Goal: Transaction & Acquisition: Subscribe to service/newsletter

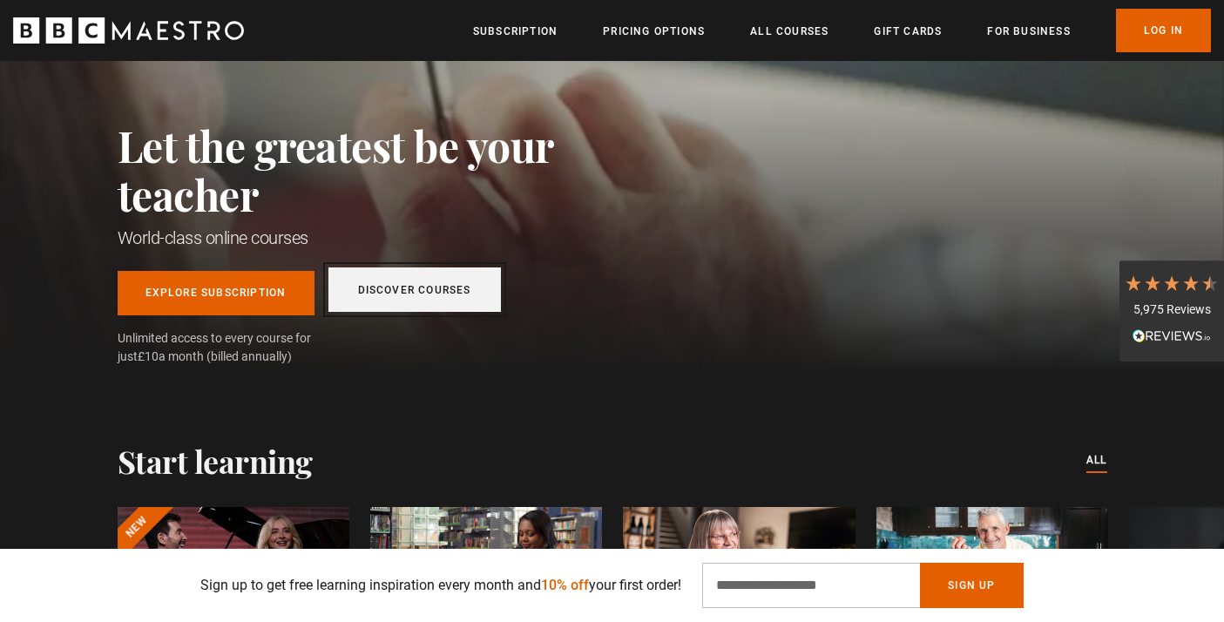
click at [405, 295] on link "Discover Courses" at bounding box center [414, 289] width 173 height 44
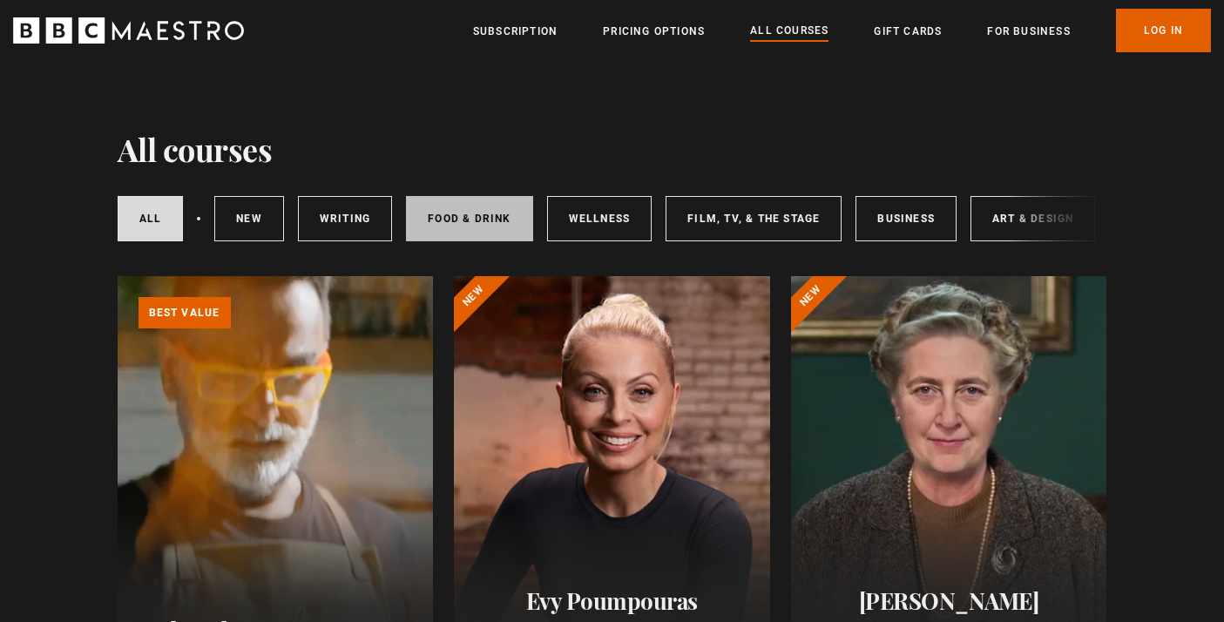
click at [427, 213] on link "Food & Drink" at bounding box center [469, 218] width 126 height 45
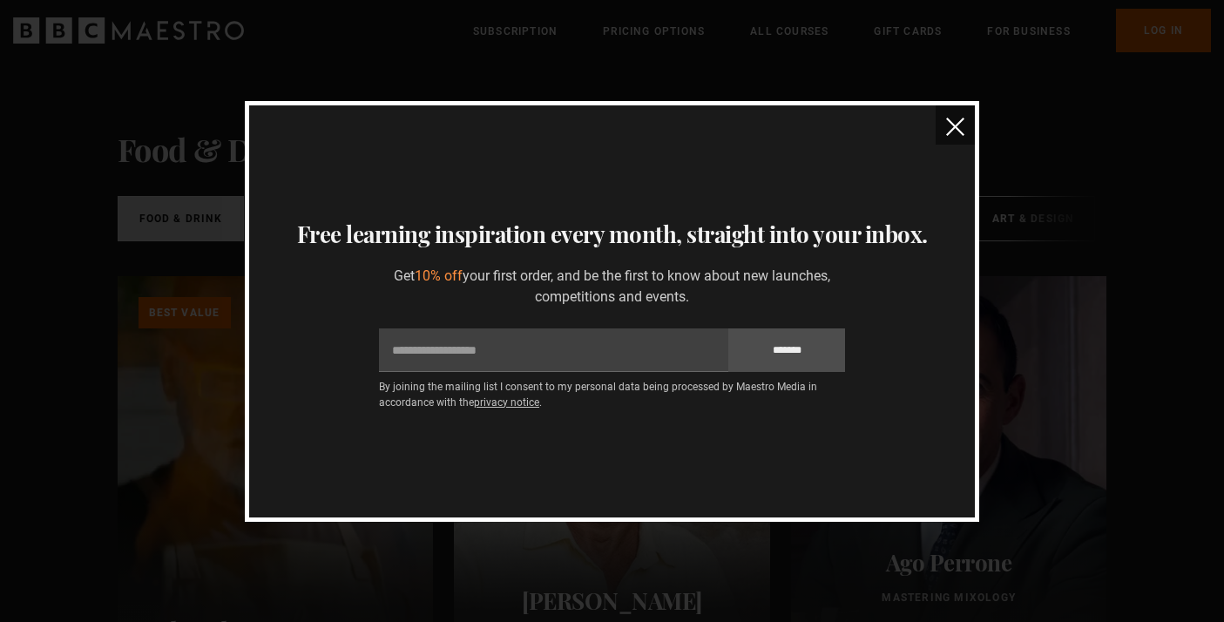
click at [984, 136] on div "Thanks for signing up Your unique 10% off discount code is NEW768933 Copy disco…" at bounding box center [612, 311] width 1224 height 622
click at [961, 136] on button "close" at bounding box center [955, 124] width 39 height 39
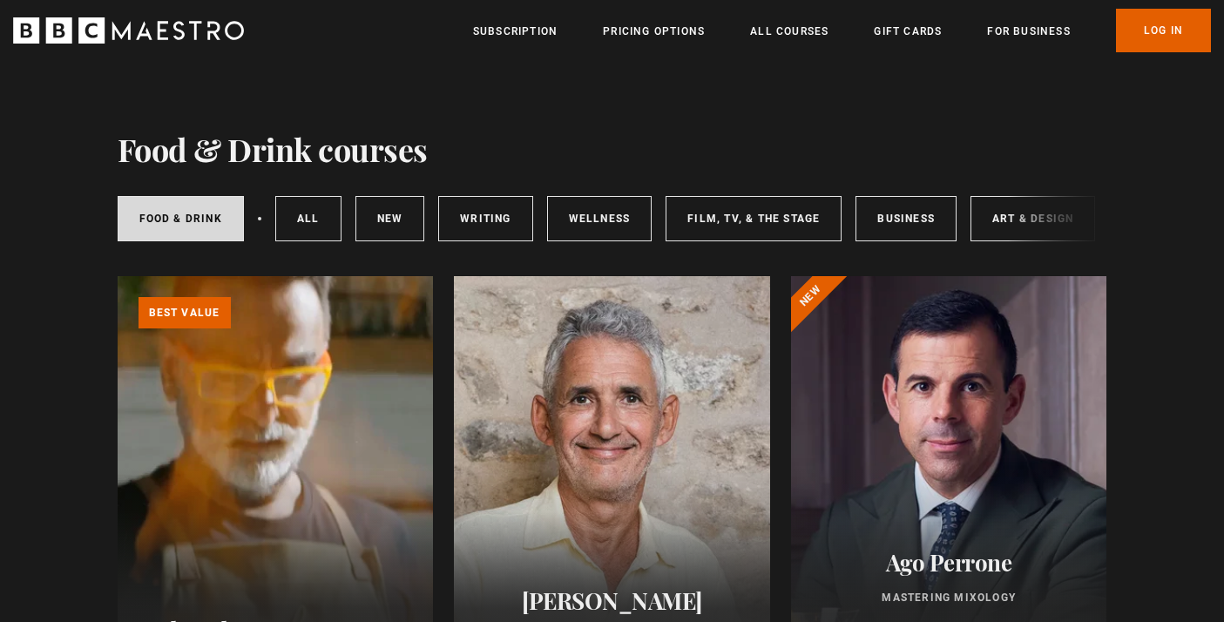
click at [642, 12] on ul "Subscription Pricing Options All Courses Gift Cards For business Already have a…" at bounding box center [842, 31] width 738 height 44
click at [642, 27] on link "Pricing Options" at bounding box center [654, 31] width 102 height 17
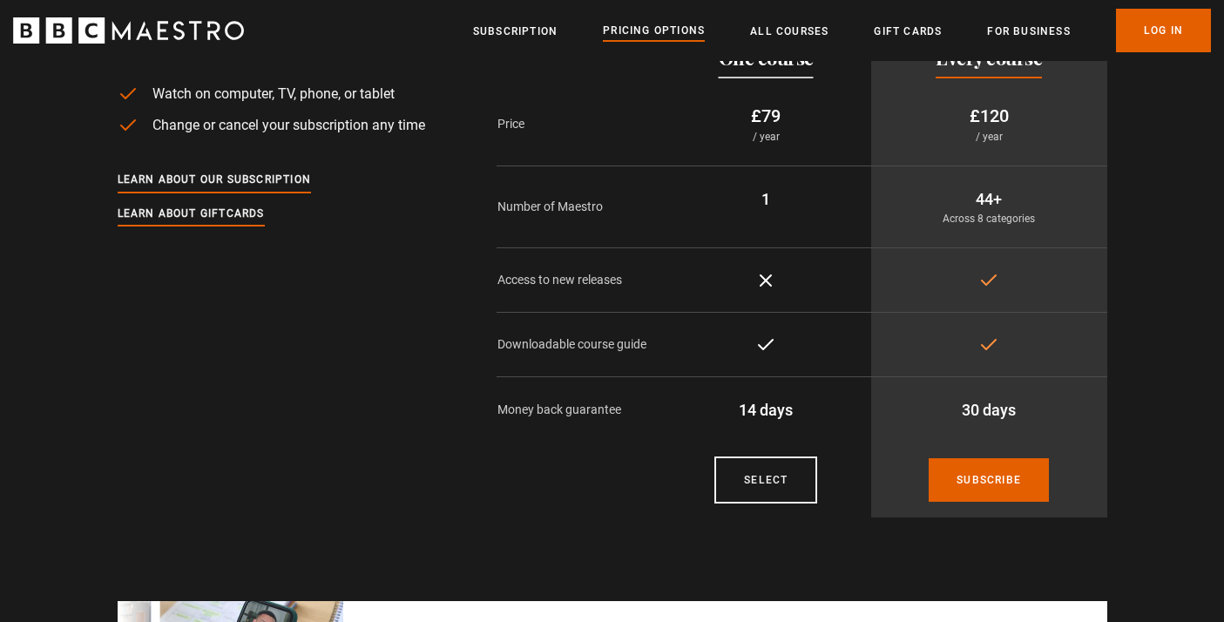
scroll to position [132, 0]
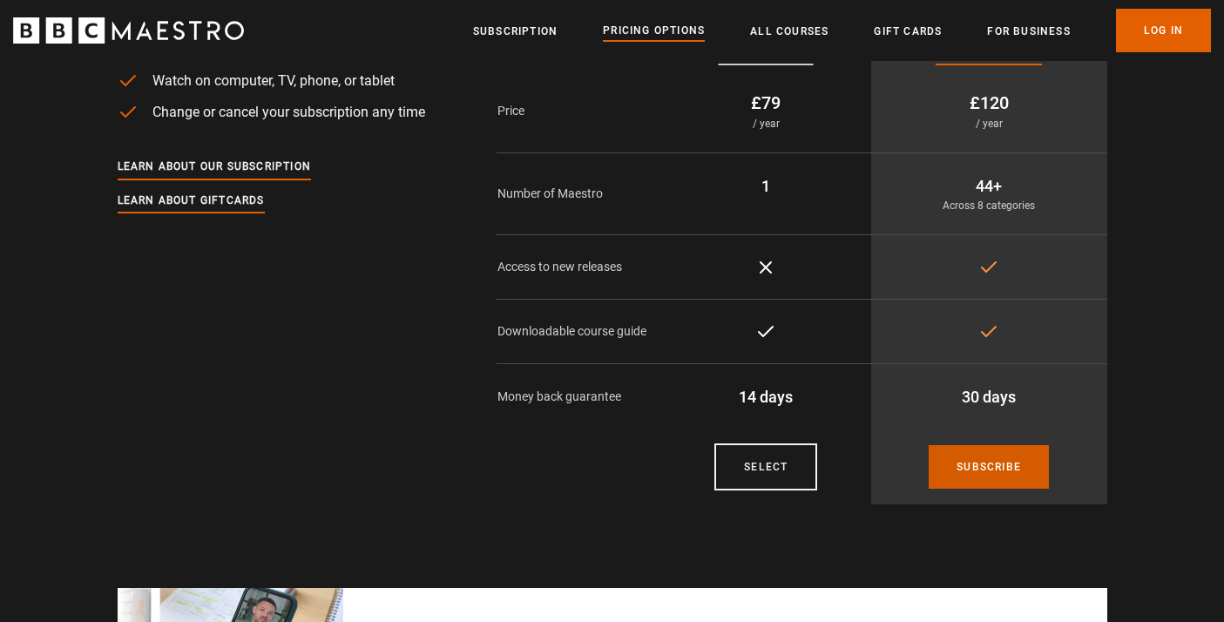
click at [931, 449] on link "Subscribe" at bounding box center [989, 467] width 120 height 44
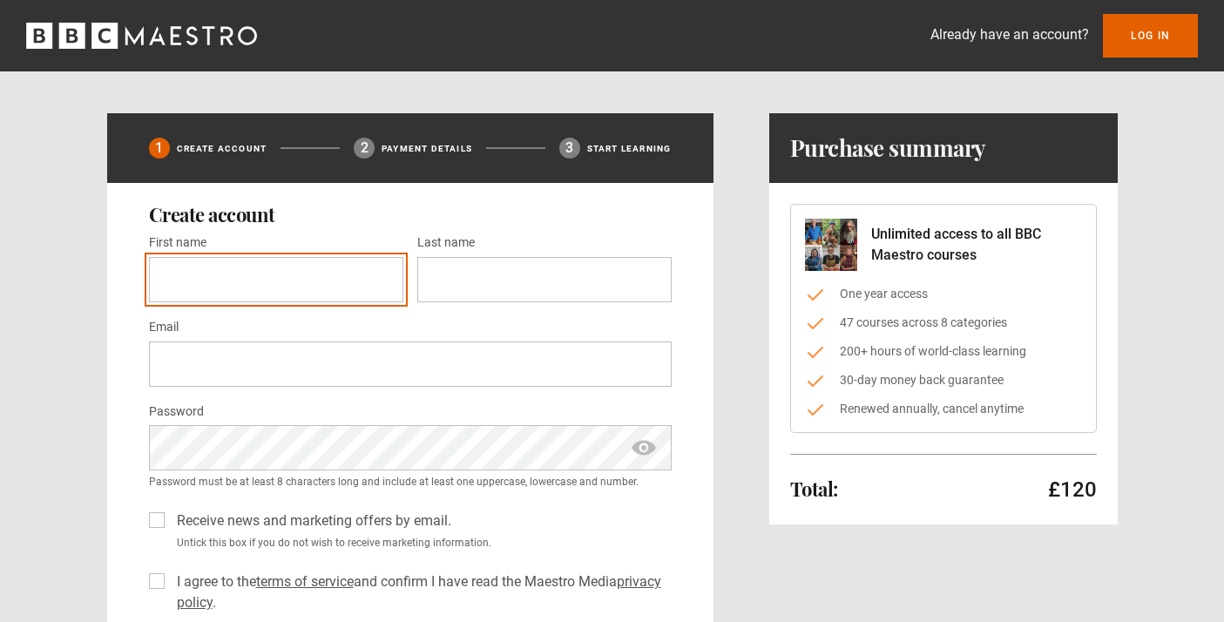
click at [342, 275] on input "First name *" at bounding box center [276, 279] width 254 height 45
type input "*"
type input "*****"
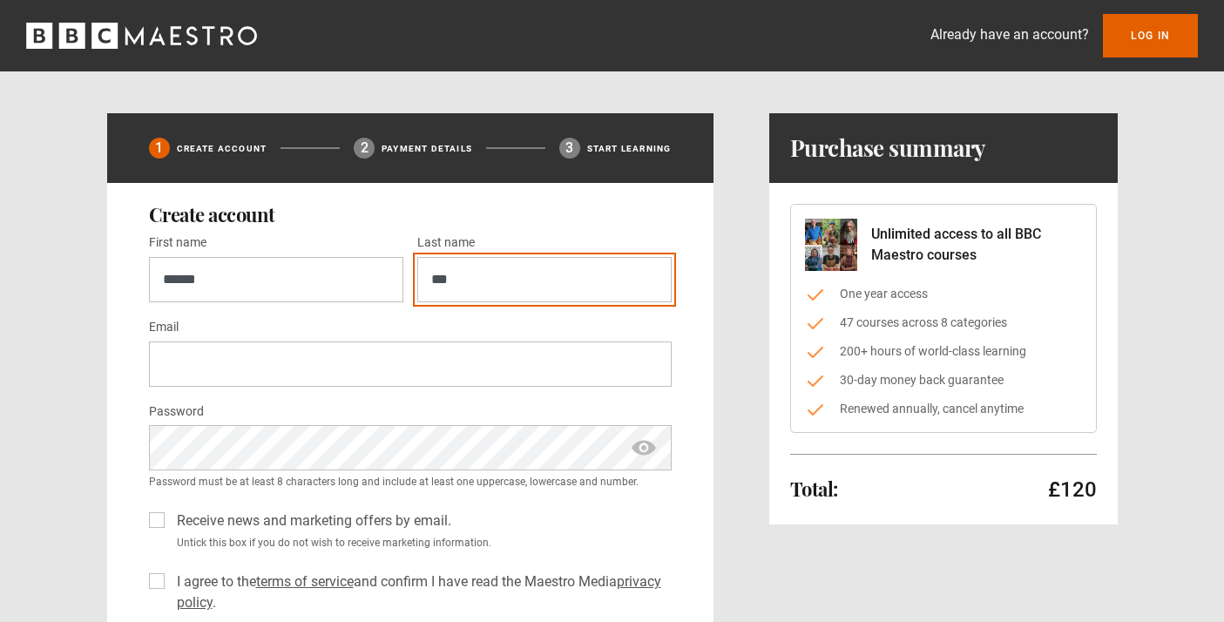
type input "***"
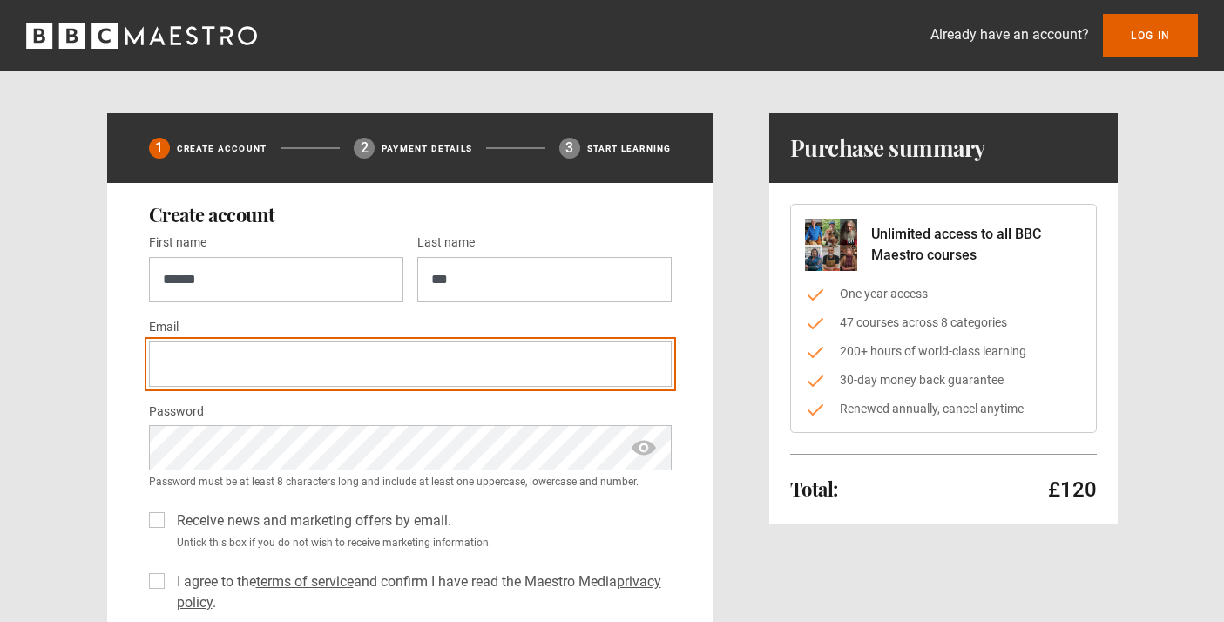
click at [210, 362] on input "Email *" at bounding box center [410, 364] width 523 height 45
type input "**********"
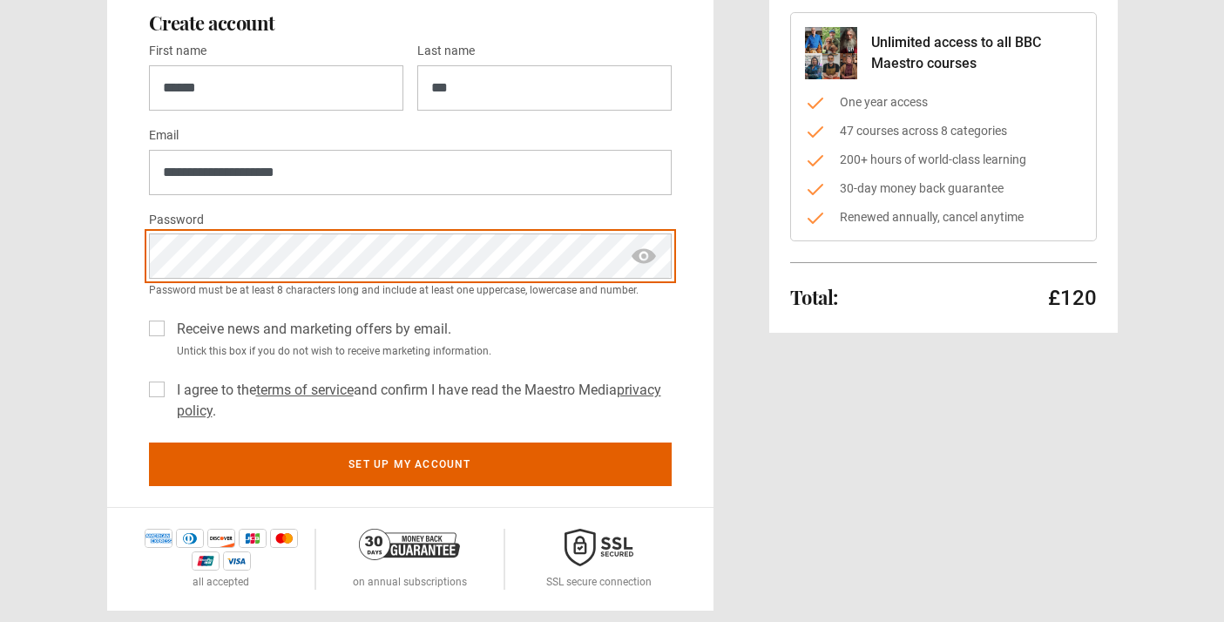
scroll to position [213, 0]
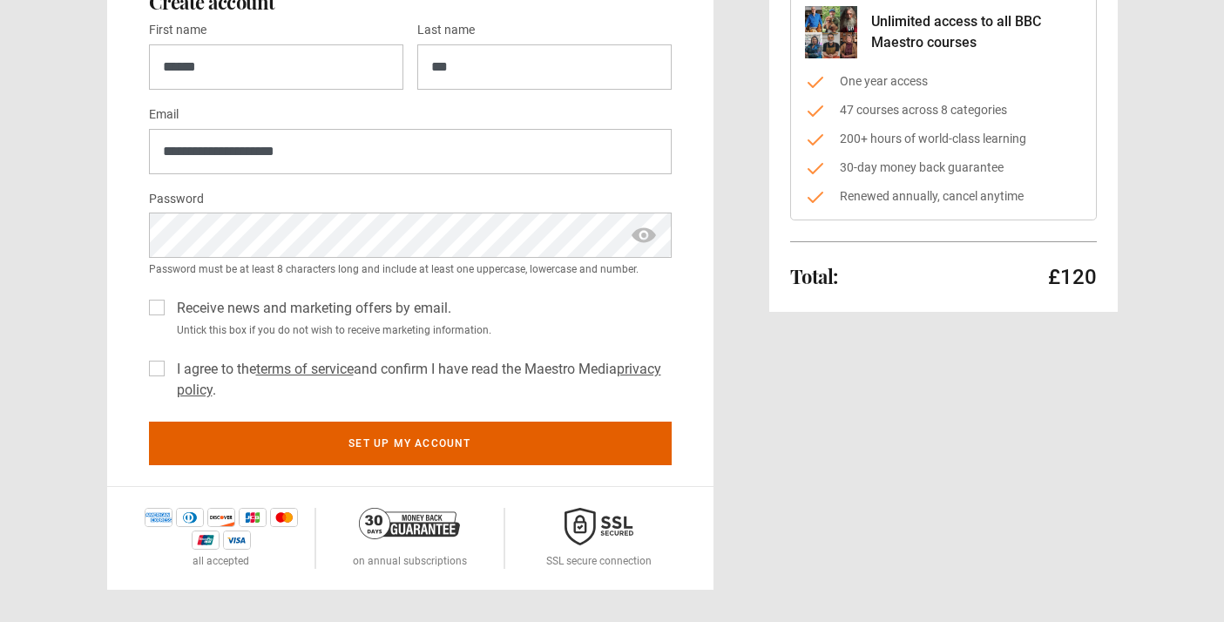
click at [153, 315] on div "Receive news and marketing offers by email. Untick this box if you do not wish …" at bounding box center [410, 314] width 523 height 47
click at [170, 310] on label "Receive news and marketing offers by email." at bounding box center [310, 308] width 281 height 21
click at [156, 351] on div "Receive news and marketing offers by email. Untick this box if you do not wish …" at bounding box center [410, 346] width 523 height 110
click at [170, 364] on label "I agree to the terms of service and confirm I have read the Maestro Media priva…" at bounding box center [421, 380] width 502 height 42
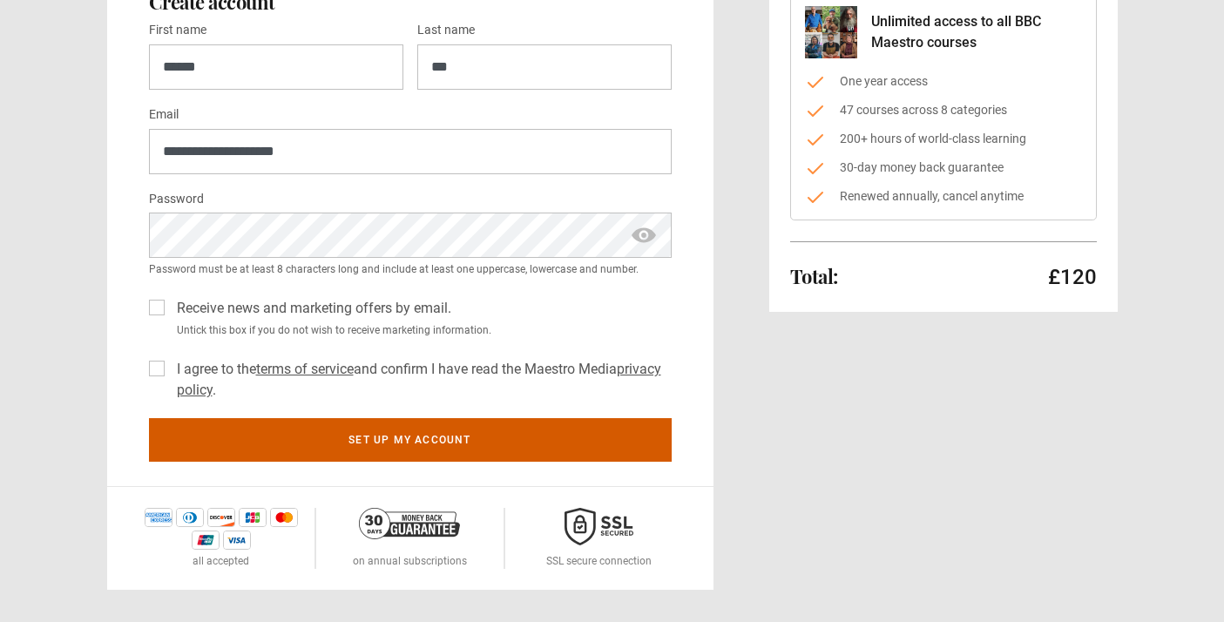
click at [214, 433] on button "Set up my account" at bounding box center [410, 440] width 523 height 44
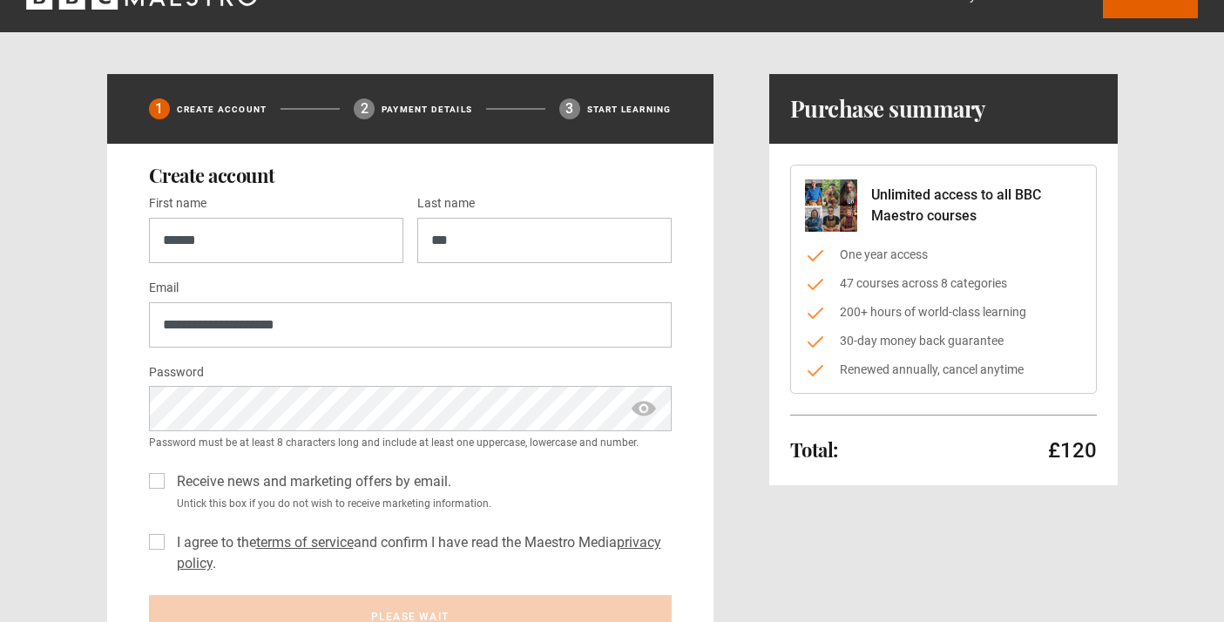
scroll to position [38, 0]
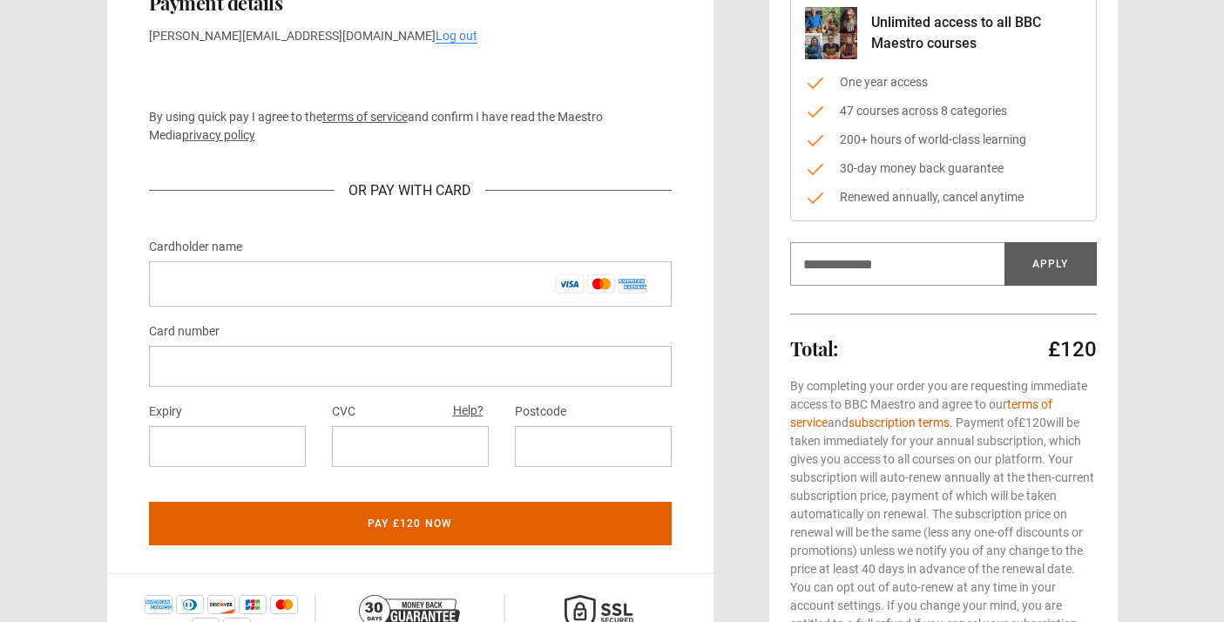
scroll to position [216, 0]
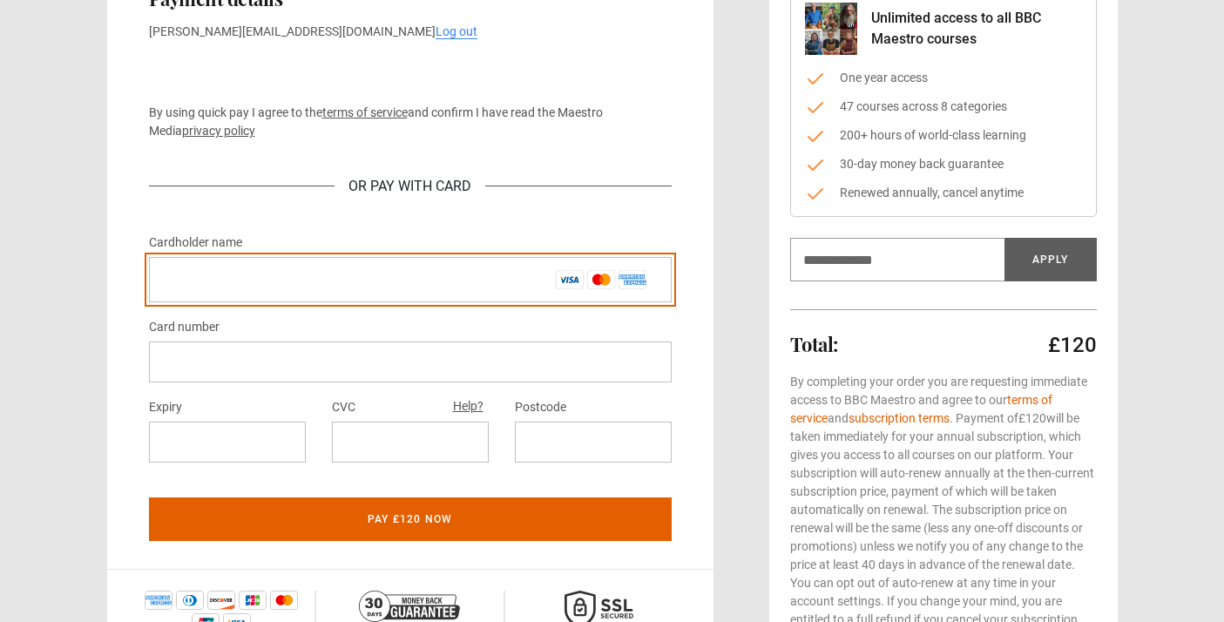
click at [285, 260] on input "Cardholder name *" at bounding box center [410, 279] width 523 height 45
type input "*********"
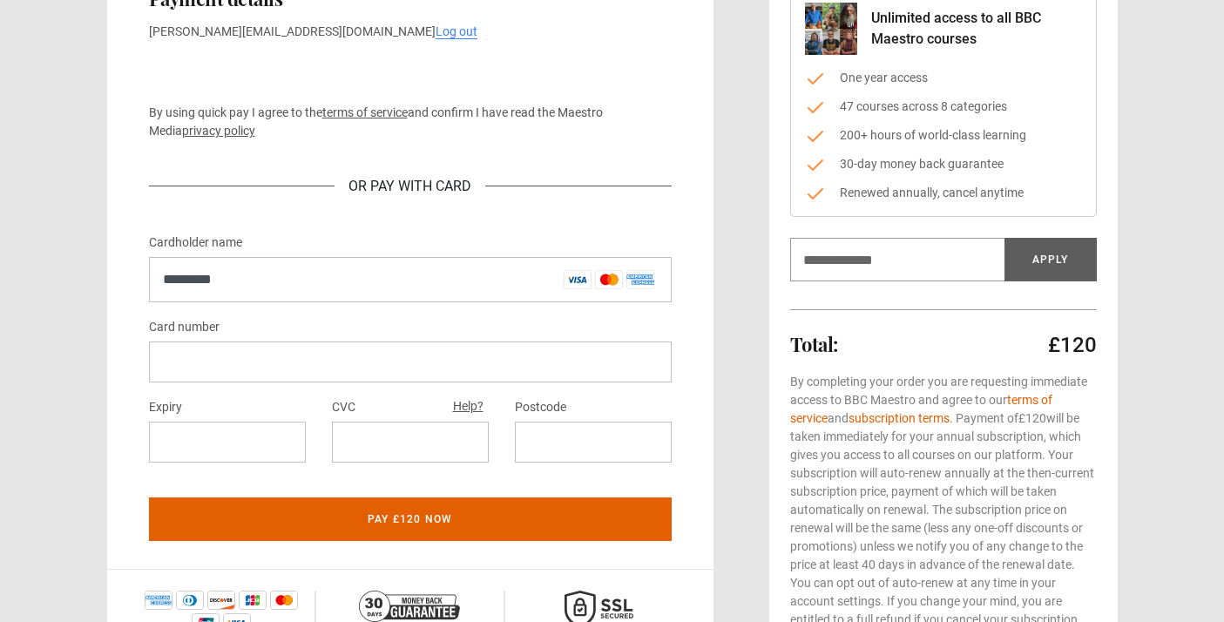
click at [468, 391] on div "Card number Expiry CVC Help? Postcode" at bounding box center [410, 396] width 523 height 160
click at [304, 436] on div at bounding box center [227, 442] width 157 height 41
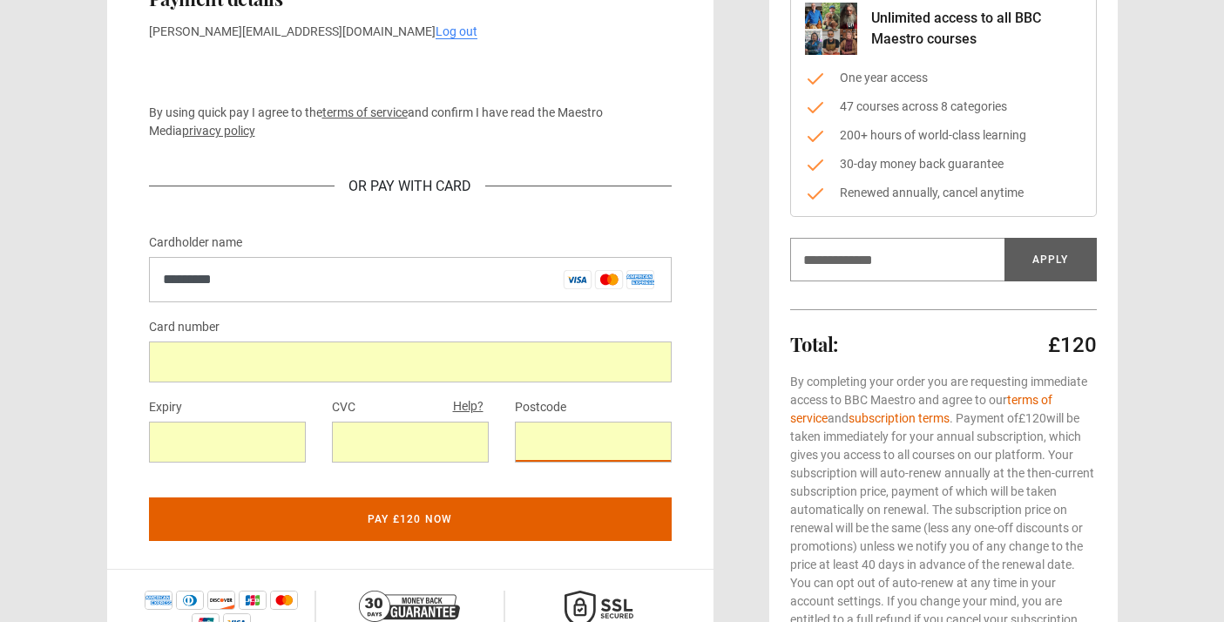
click at [575, 490] on form "Cardholder name * ********* Card number Expiry CVC Help? Postcode Pay £120 now" at bounding box center [410, 390] width 523 height 316
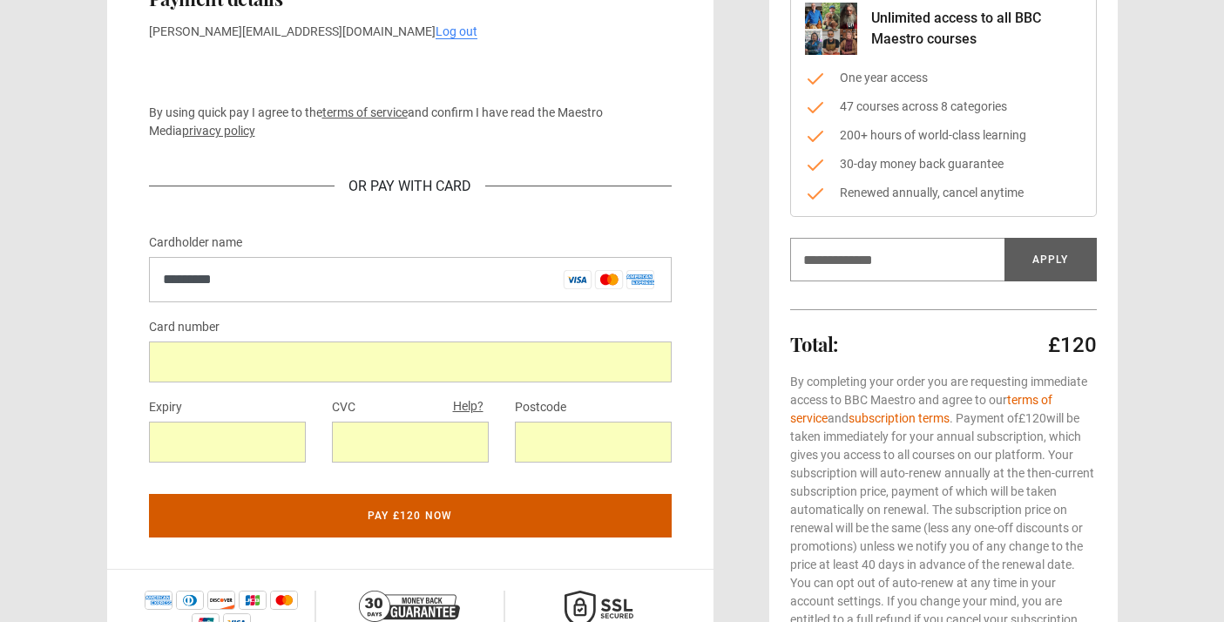
click at [575, 501] on button "Pay £120 now" at bounding box center [410, 516] width 523 height 44
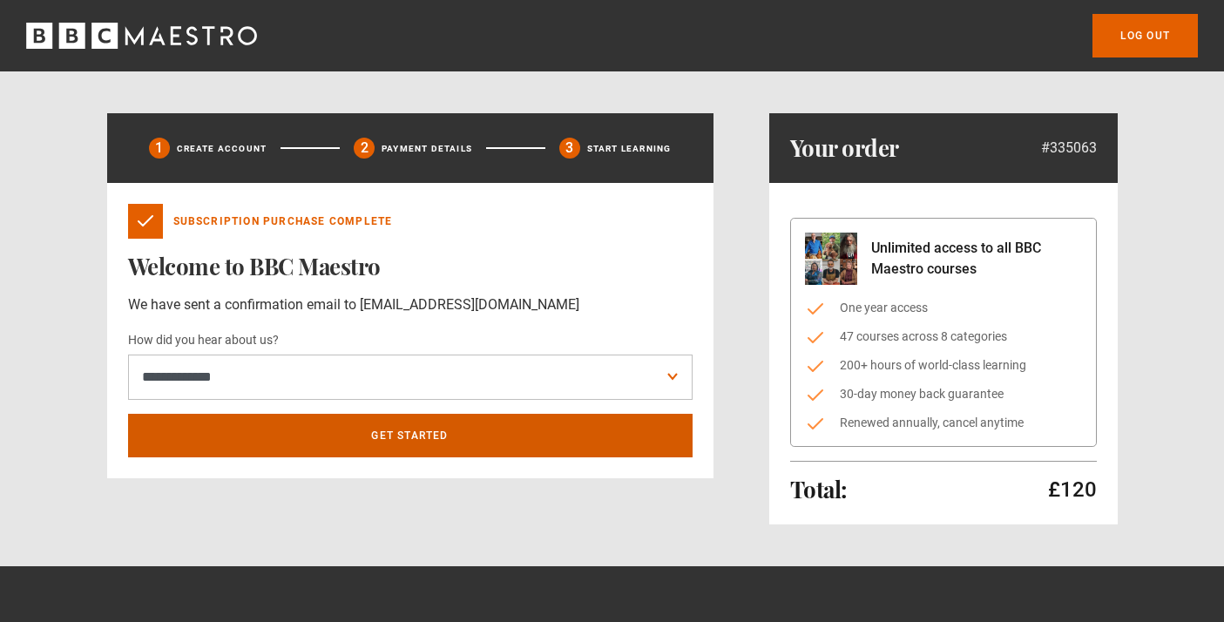
click at [561, 423] on link "Get Started" at bounding box center [410, 436] width 565 height 44
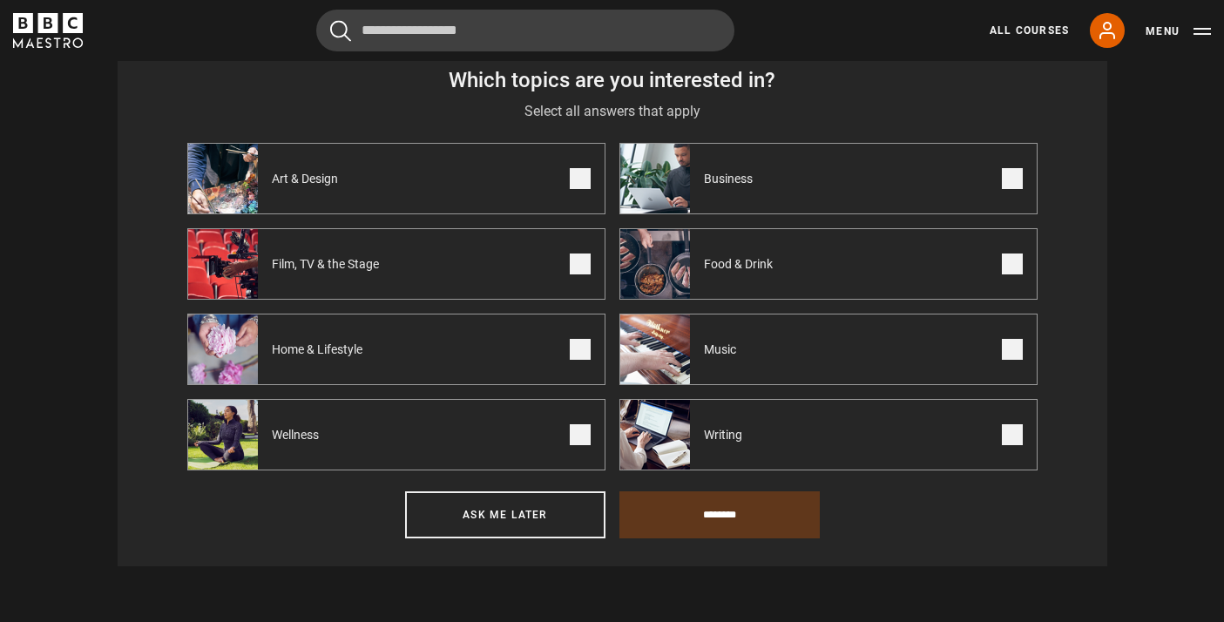
scroll to position [754, 0]
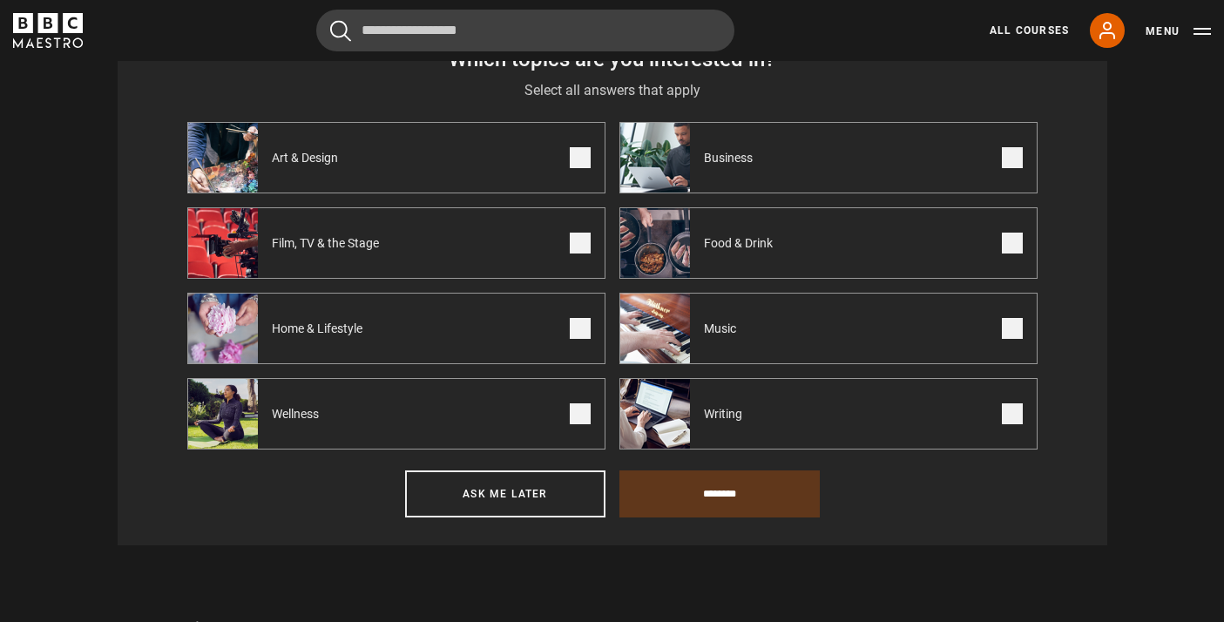
click at [1011, 329] on span at bounding box center [1012, 328] width 21 height 21
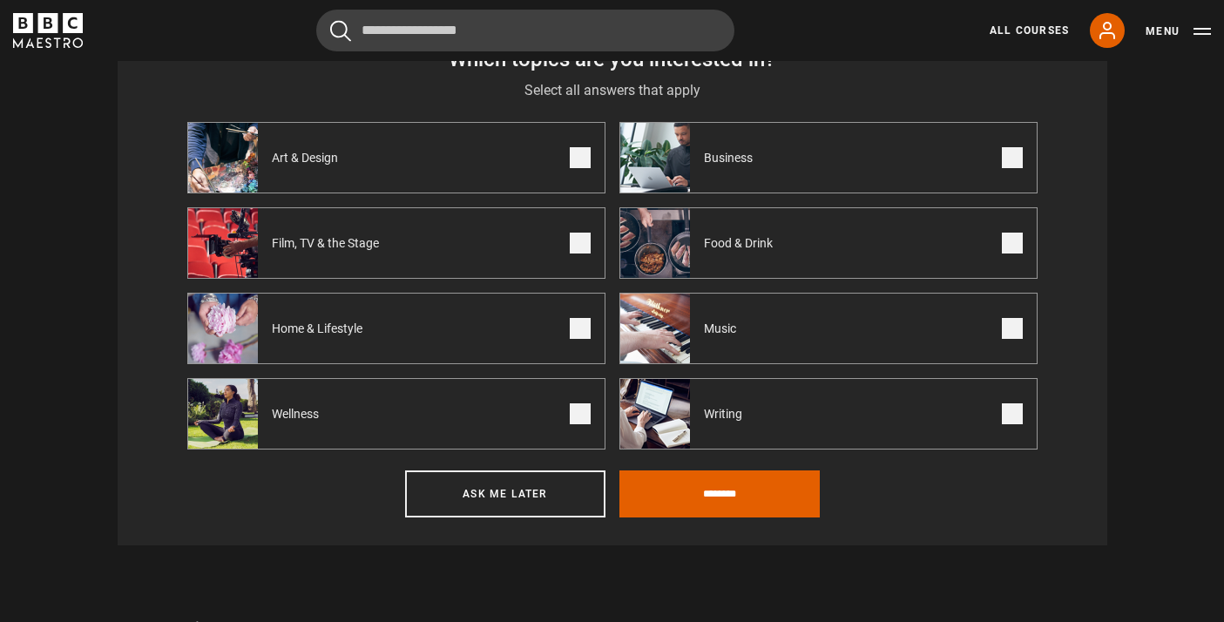
click at [1012, 245] on span at bounding box center [1012, 243] width 21 height 21
click at [570, 246] on span at bounding box center [580, 243] width 21 height 21
click at [727, 499] on input "********" at bounding box center [719, 493] width 200 height 47
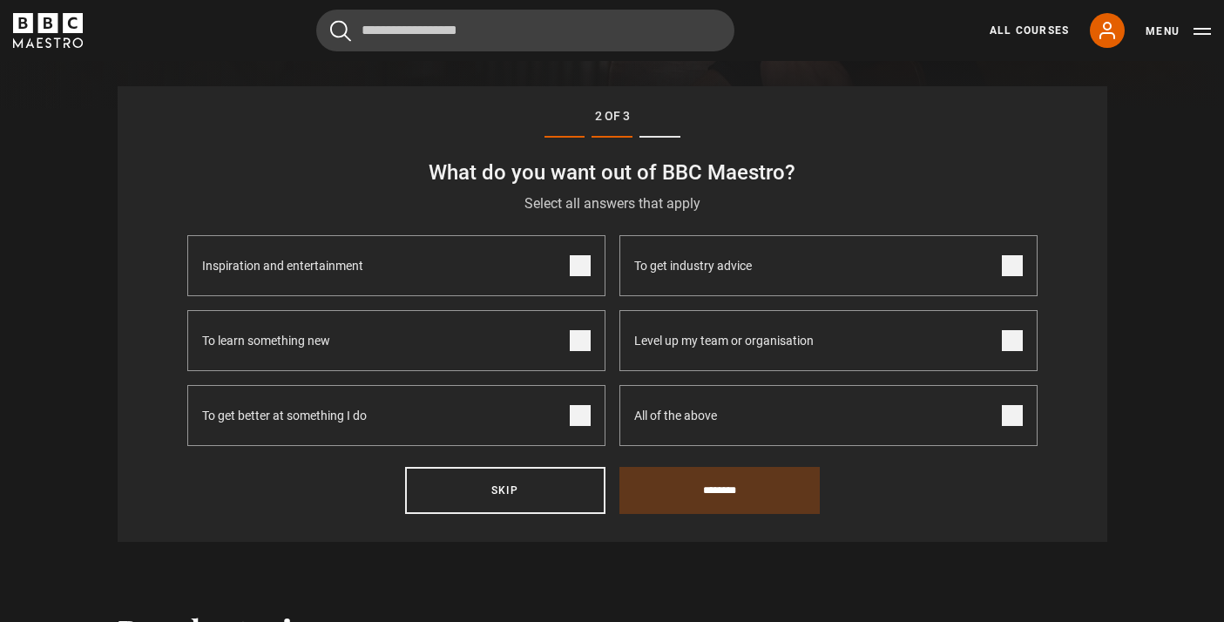
scroll to position [596, 0]
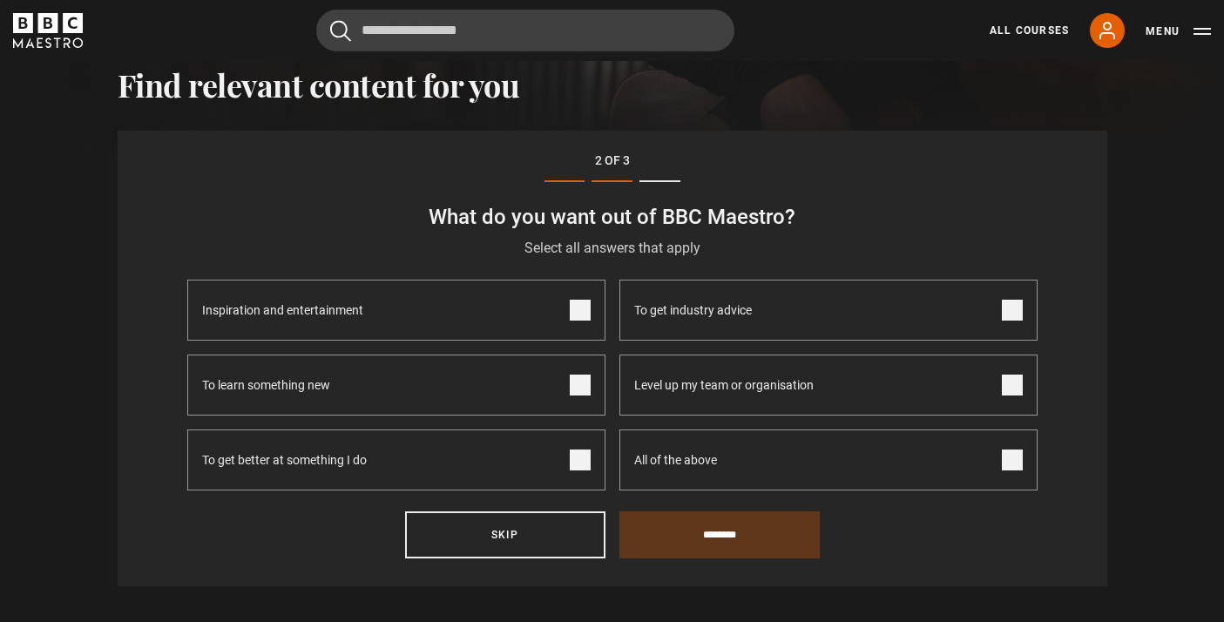
click at [582, 389] on span at bounding box center [580, 385] width 21 height 21
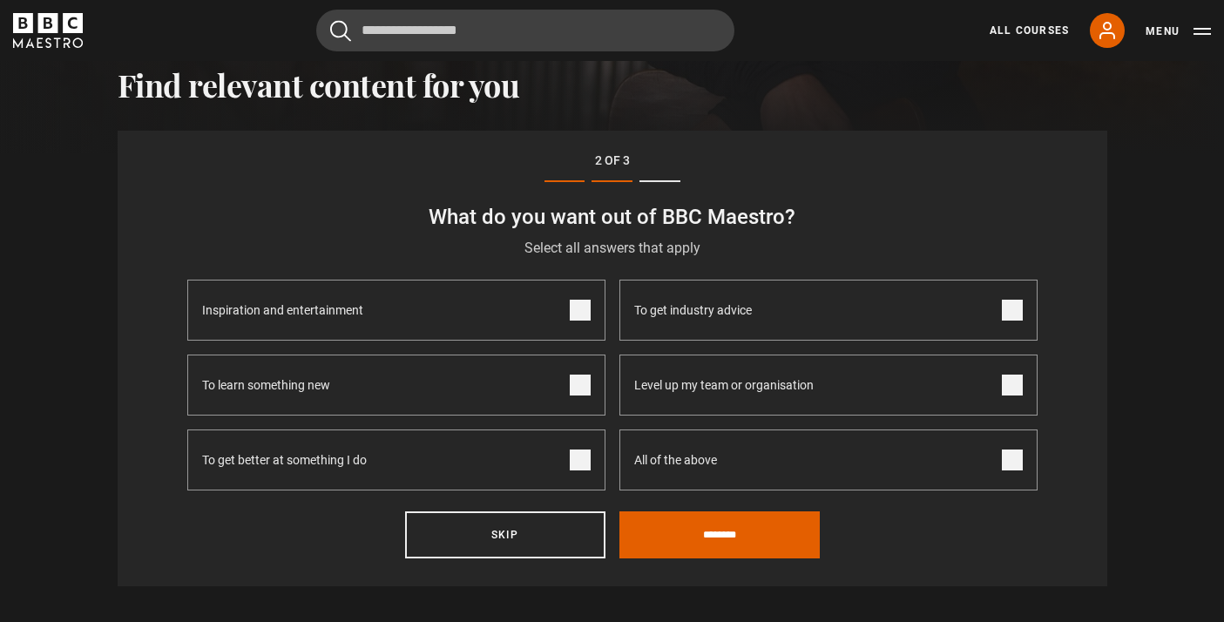
click at [587, 465] on span at bounding box center [580, 460] width 21 height 21
click at [592, 317] on label "Inspiration and entertainment" at bounding box center [396, 310] width 418 height 61
click at [715, 544] on input "********" at bounding box center [719, 534] width 200 height 47
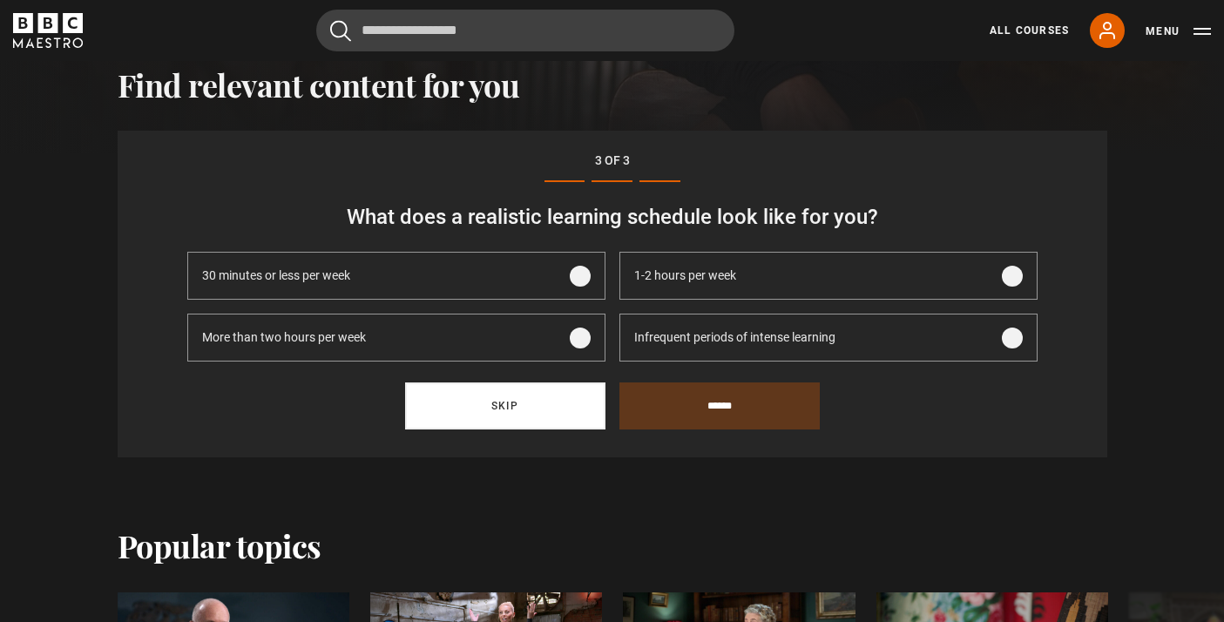
click at [545, 401] on button "Skip" at bounding box center [505, 405] width 200 height 47
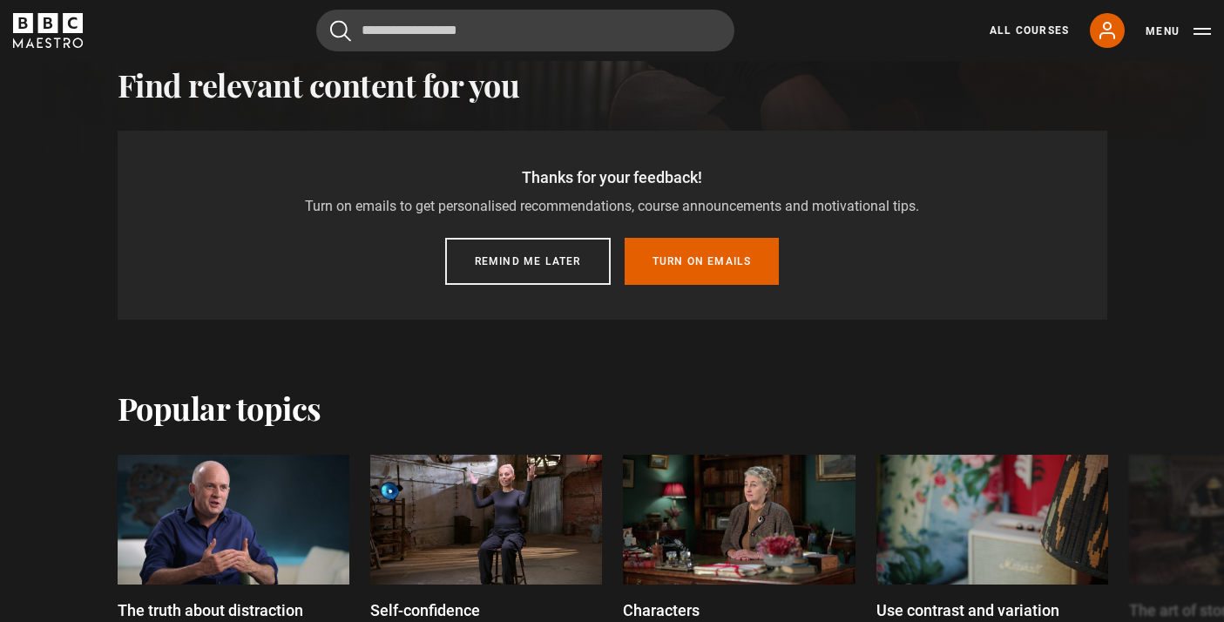
scroll to position [531, 0]
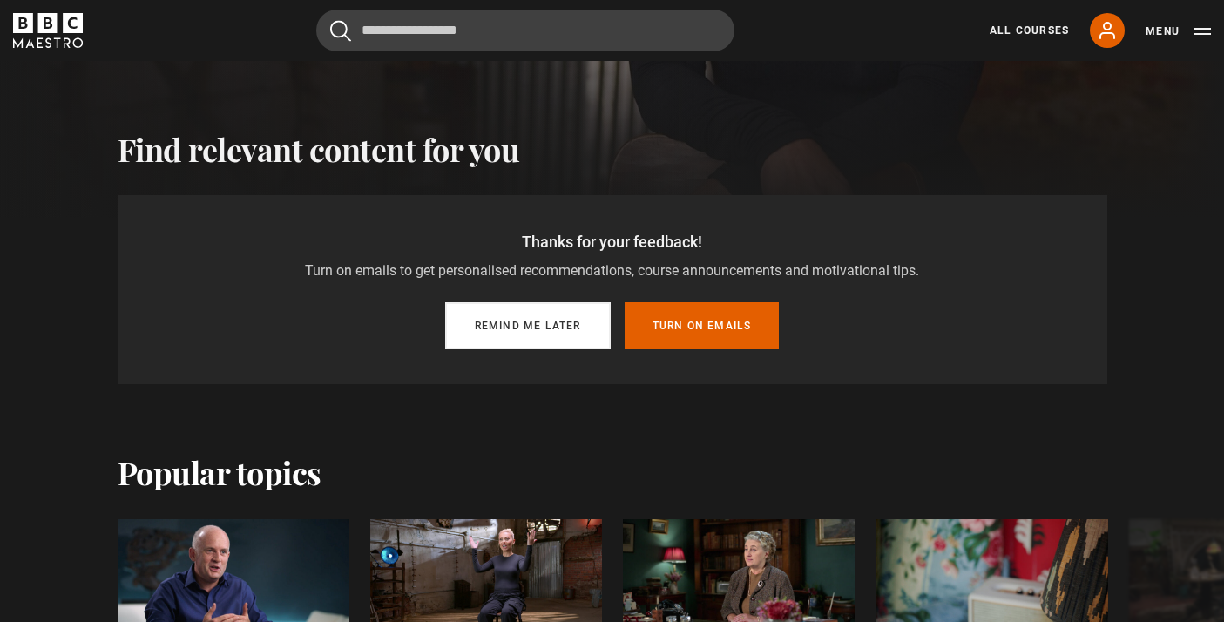
click at [545, 326] on button "Remind me later" at bounding box center [528, 325] width 166 height 47
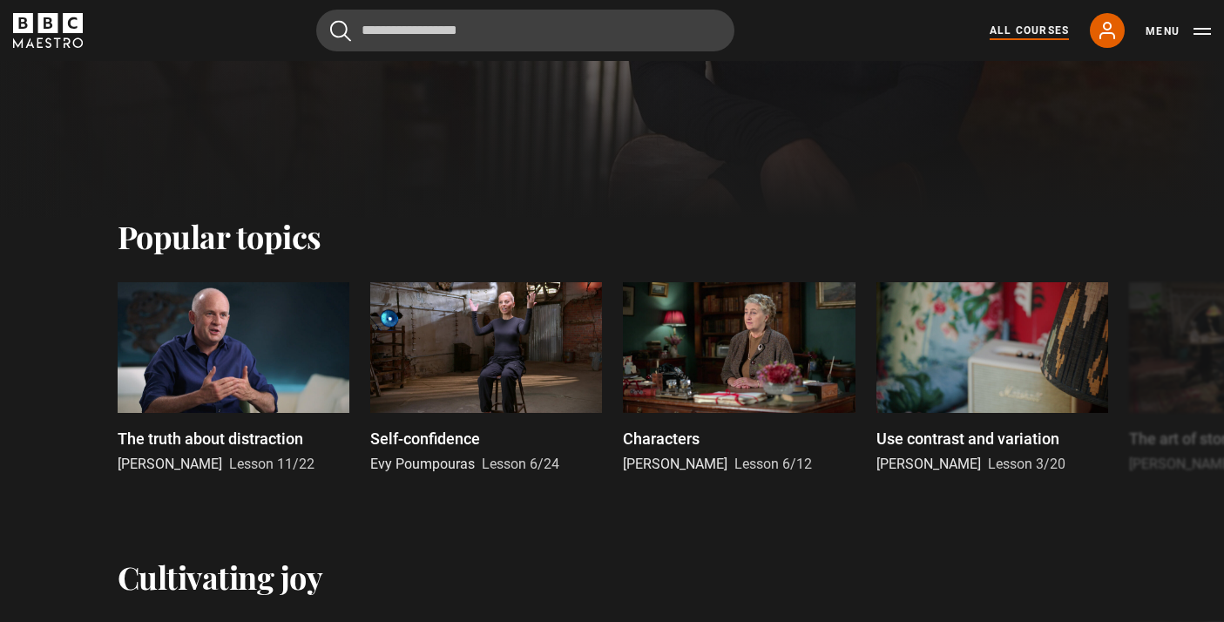
click at [1021, 32] on link "All Courses" at bounding box center [1029, 31] width 79 height 16
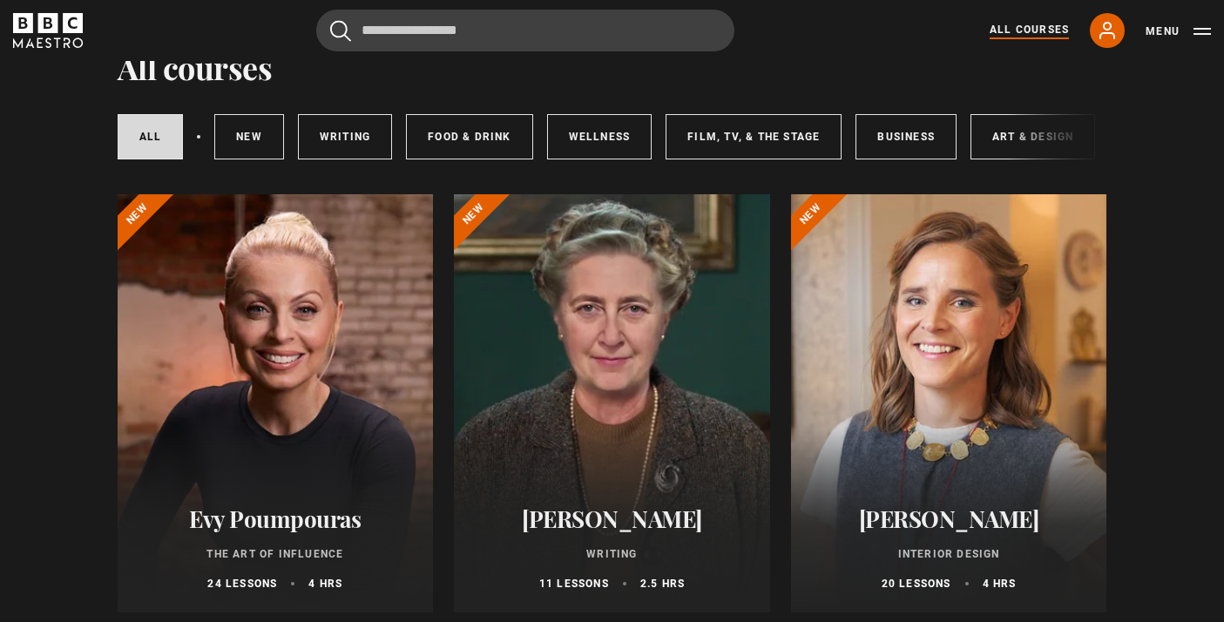
scroll to position [79, 0]
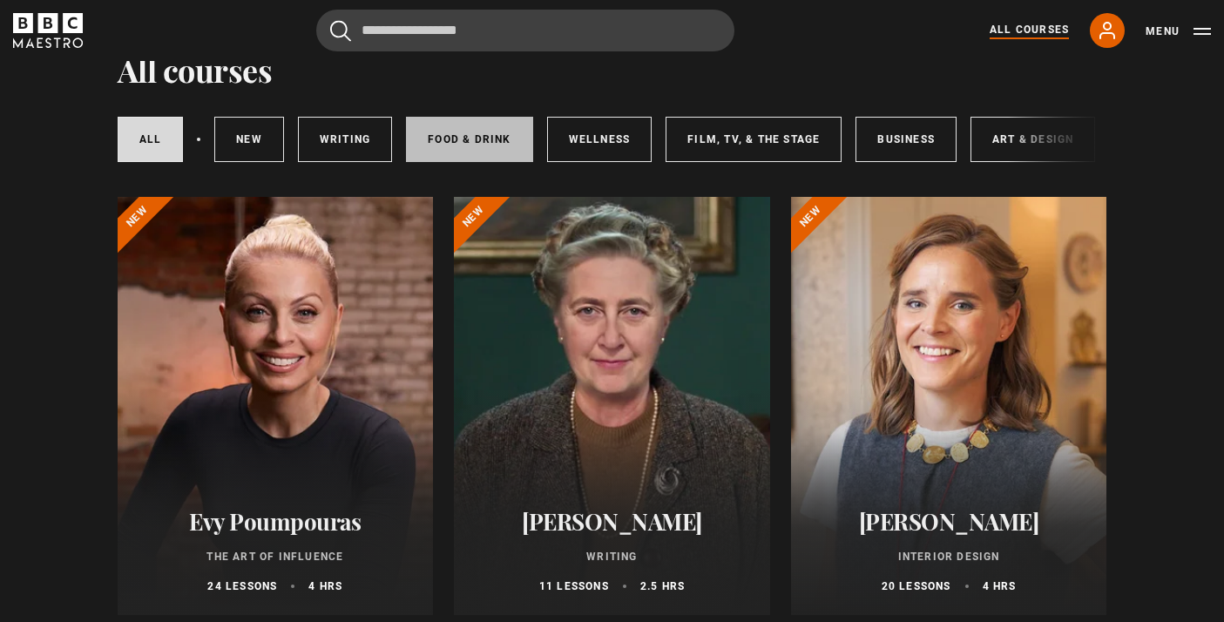
click at [497, 140] on link "Food & Drink" at bounding box center [469, 139] width 126 height 45
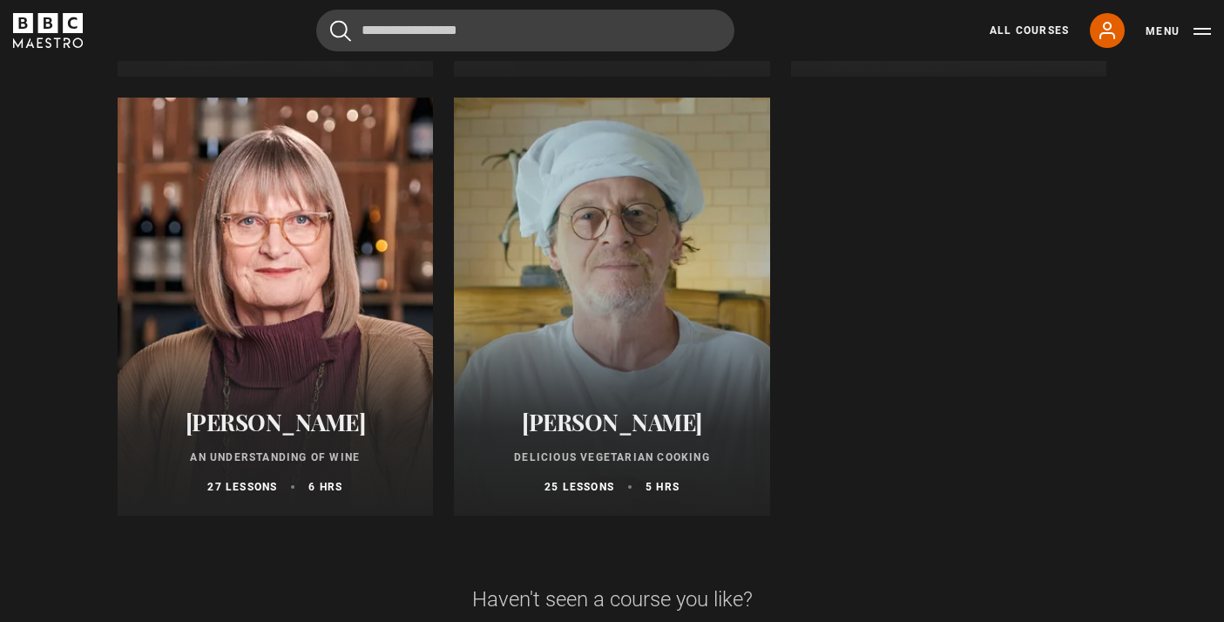
scroll to position [1051, 0]
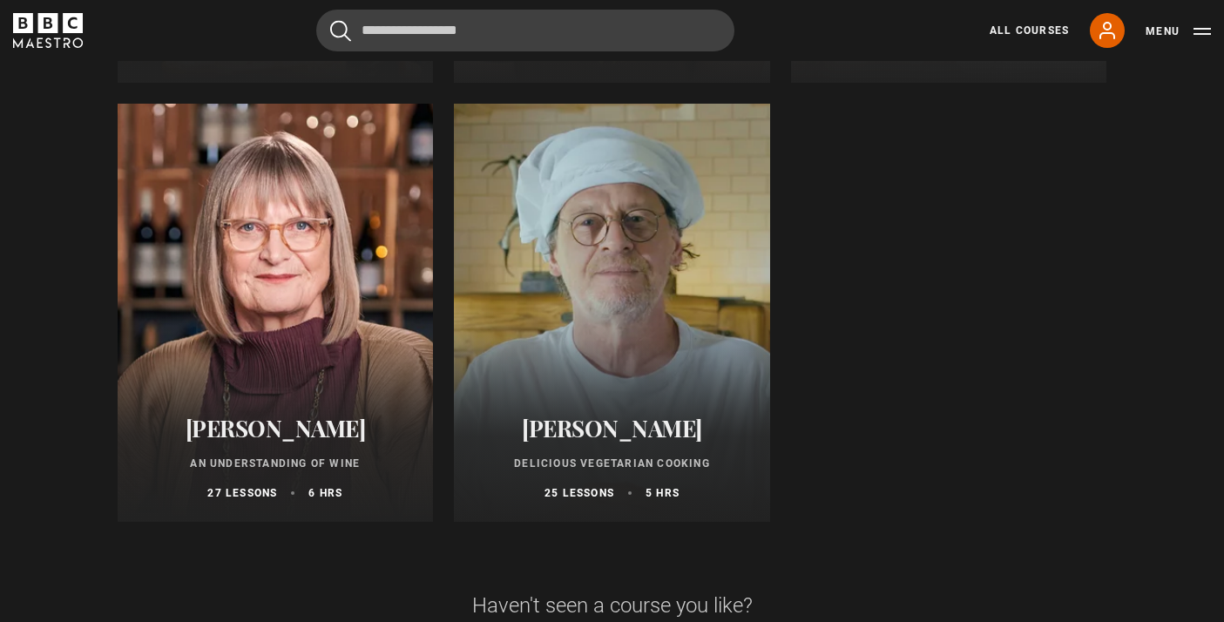
click at [353, 234] on div at bounding box center [276, 313] width 316 height 418
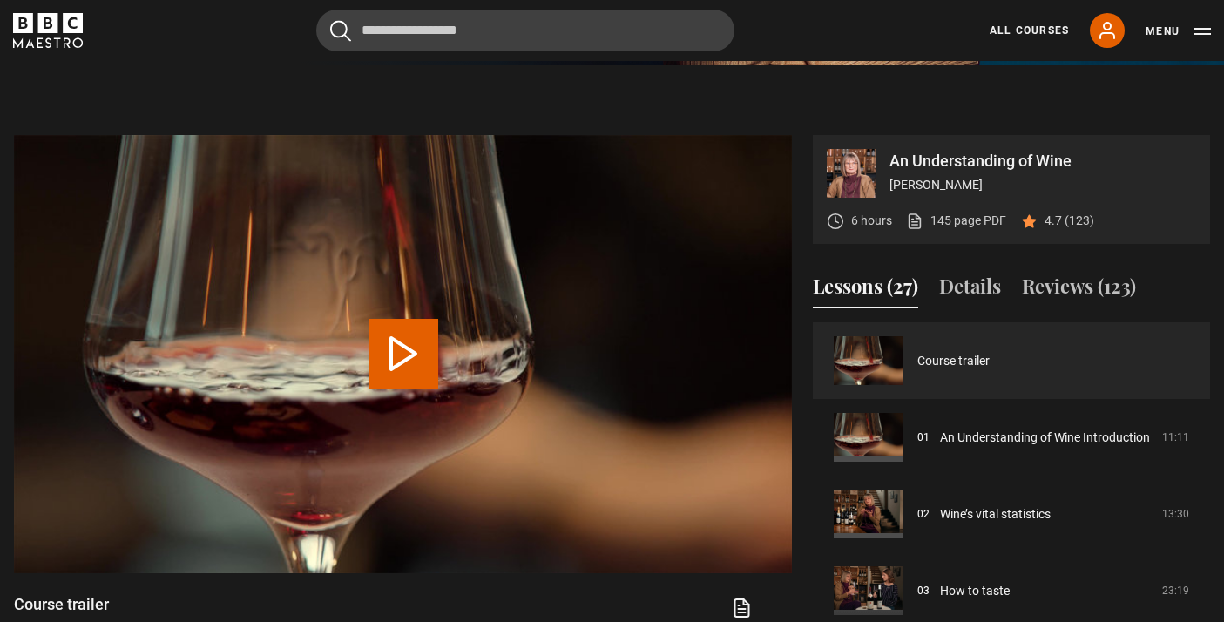
scroll to position [637, 0]
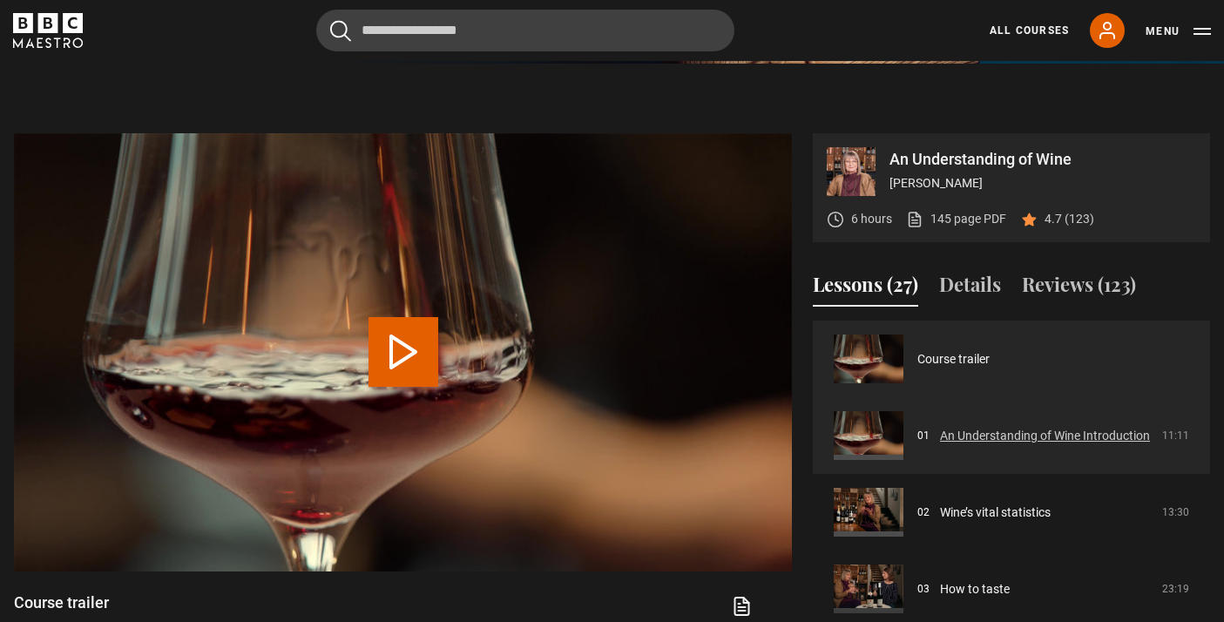
click at [986, 441] on link "An Understanding of Wine Introduction" at bounding box center [1045, 436] width 210 height 18
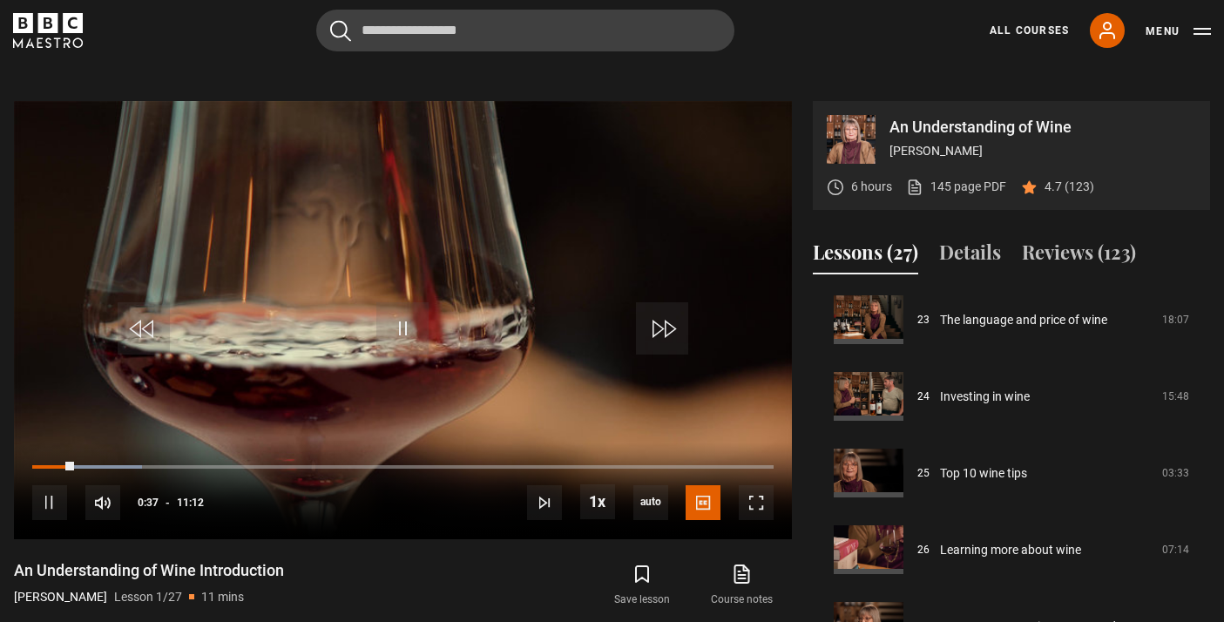
scroll to position [673, 0]
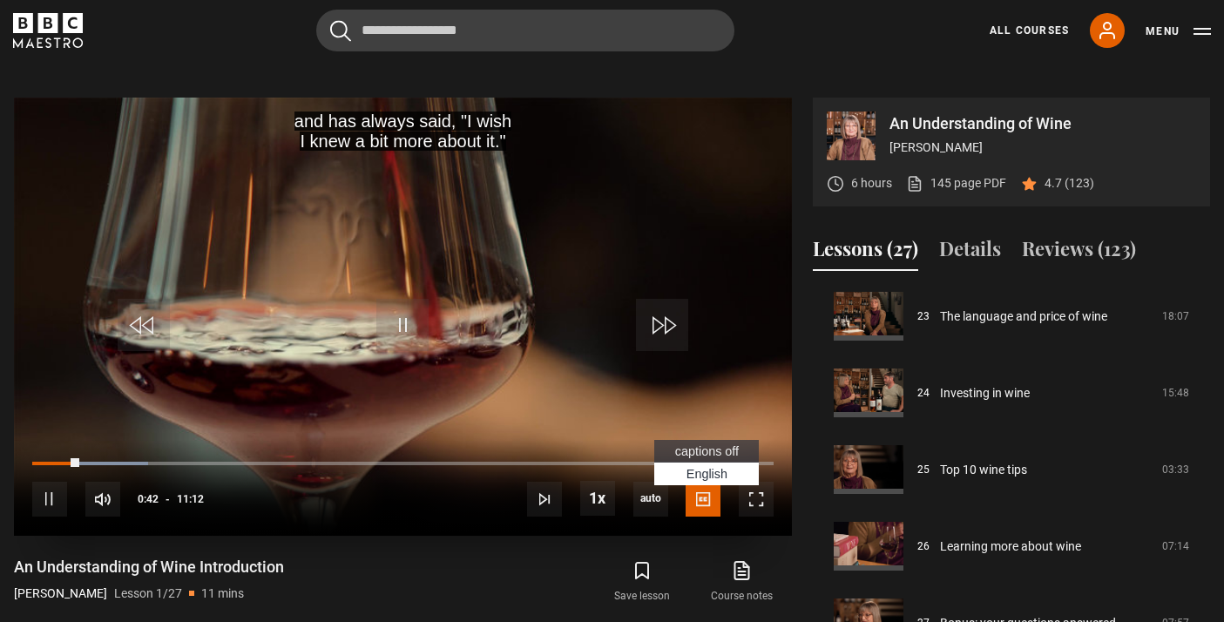
click at [698, 452] on span "captions off" at bounding box center [707, 451] width 64 height 14
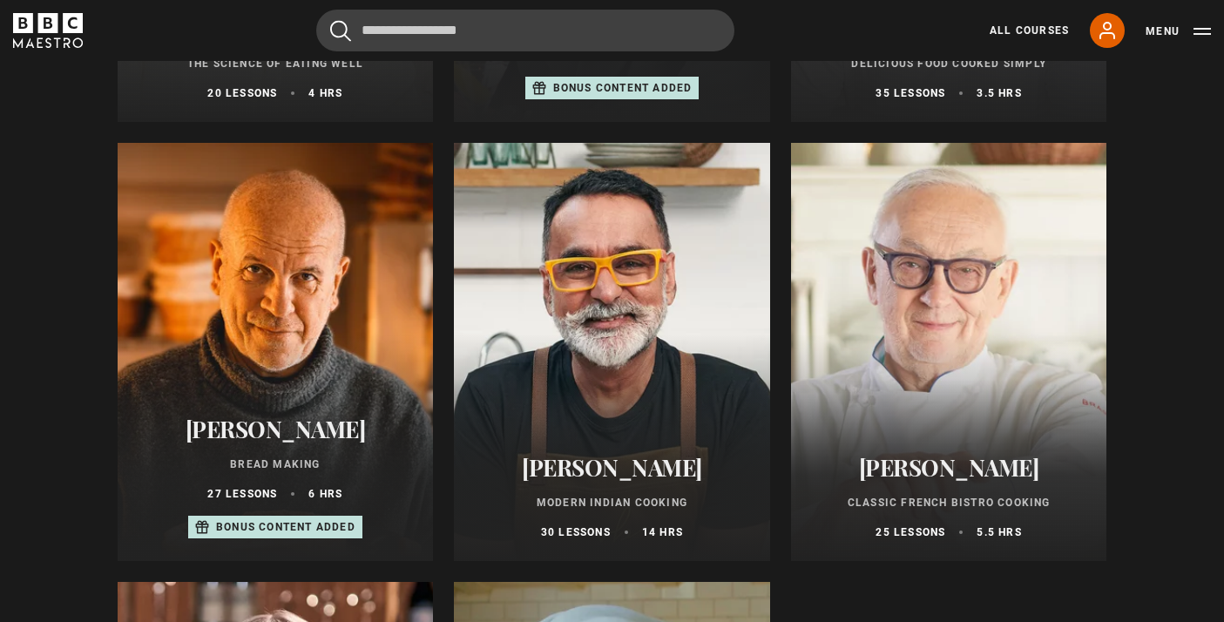
scroll to position [591, 0]
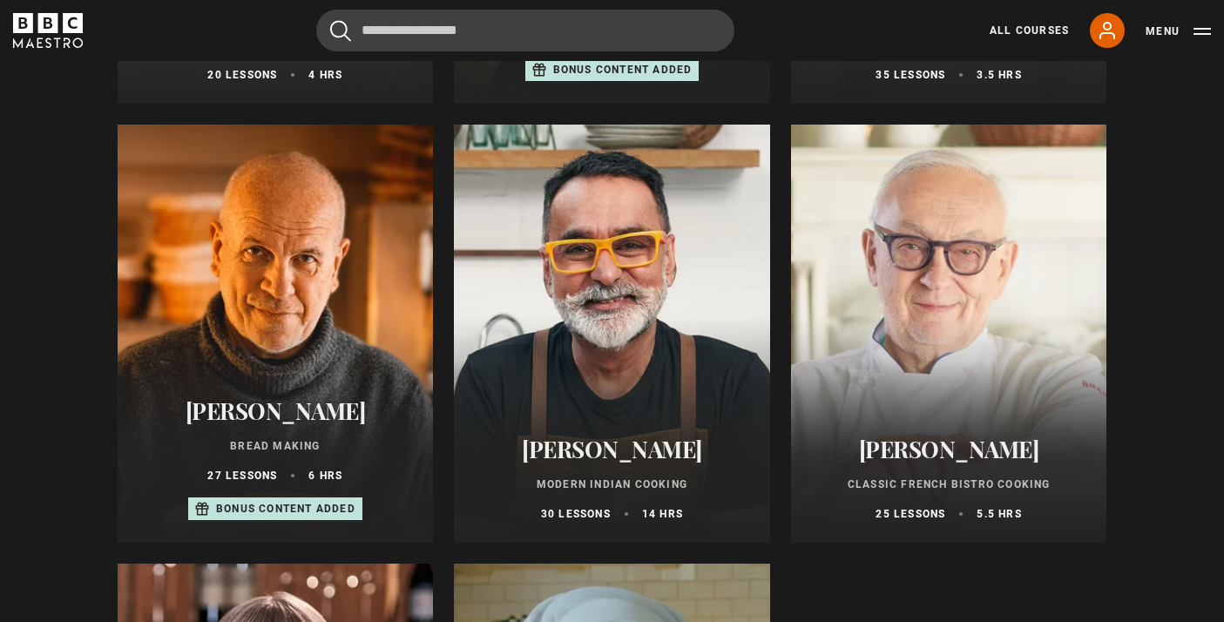
click at [918, 246] on div at bounding box center [949, 334] width 316 height 418
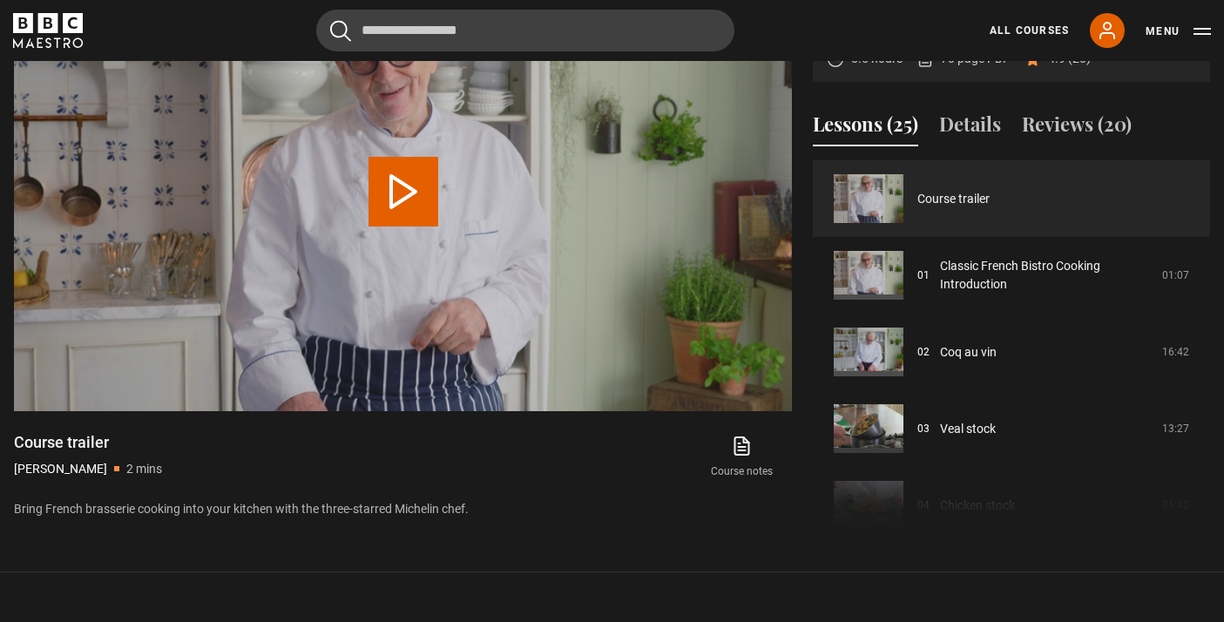
scroll to position [802, 0]
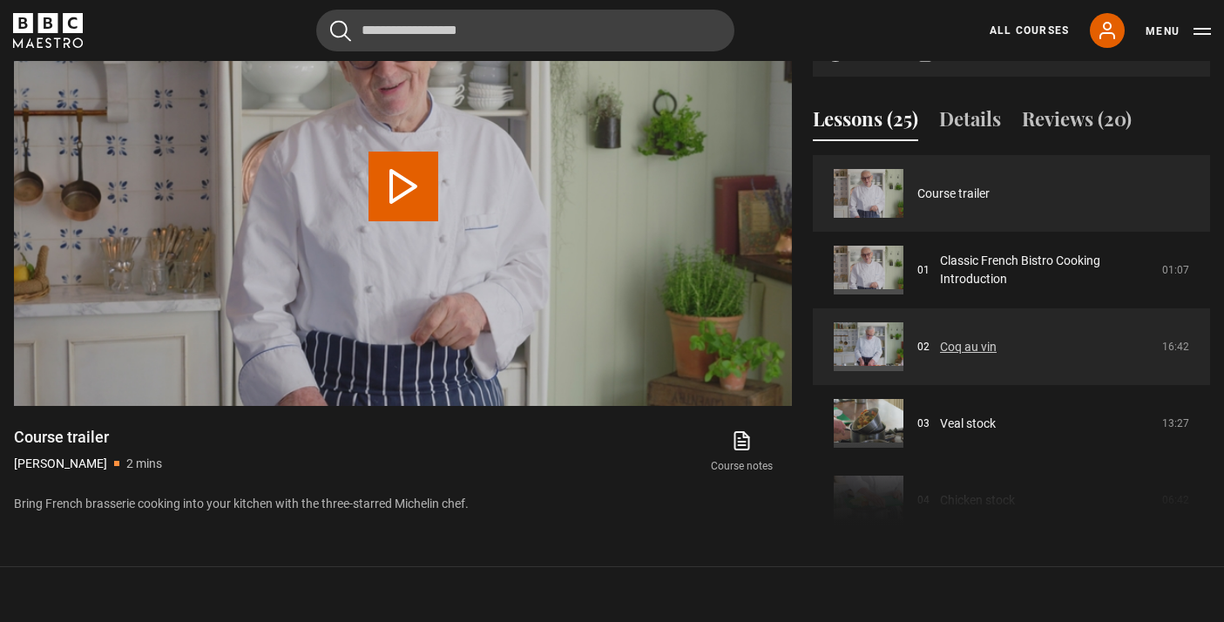
click at [971, 346] on link "Coq au vin" at bounding box center [968, 347] width 57 height 18
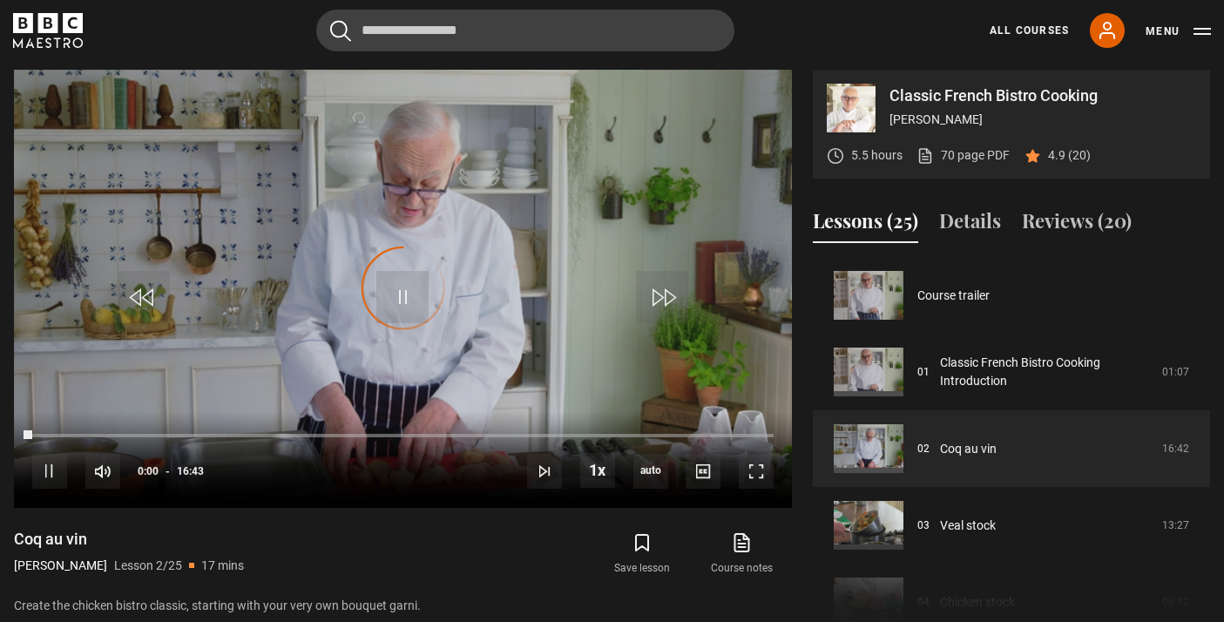
scroll to position [77, 0]
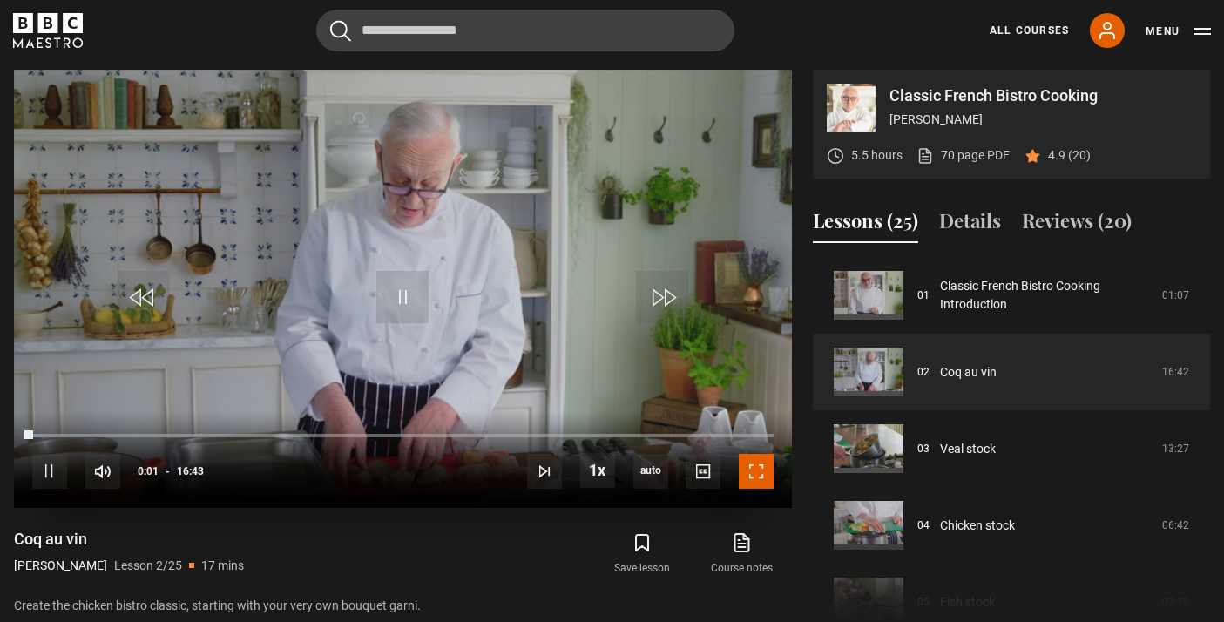
click at [755, 477] on span "Video Player" at bounding box center [756, 471] width 35 height 35
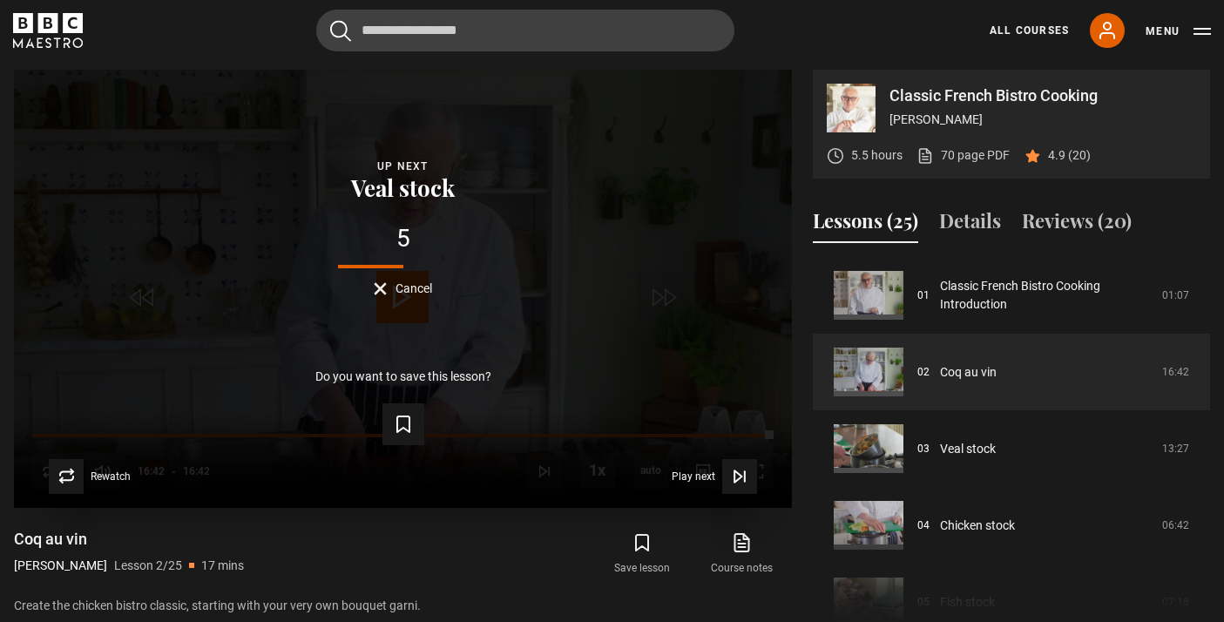
click at [409, 282] on span "Cancel" at bounding box center [414, 288] width 37 height 12
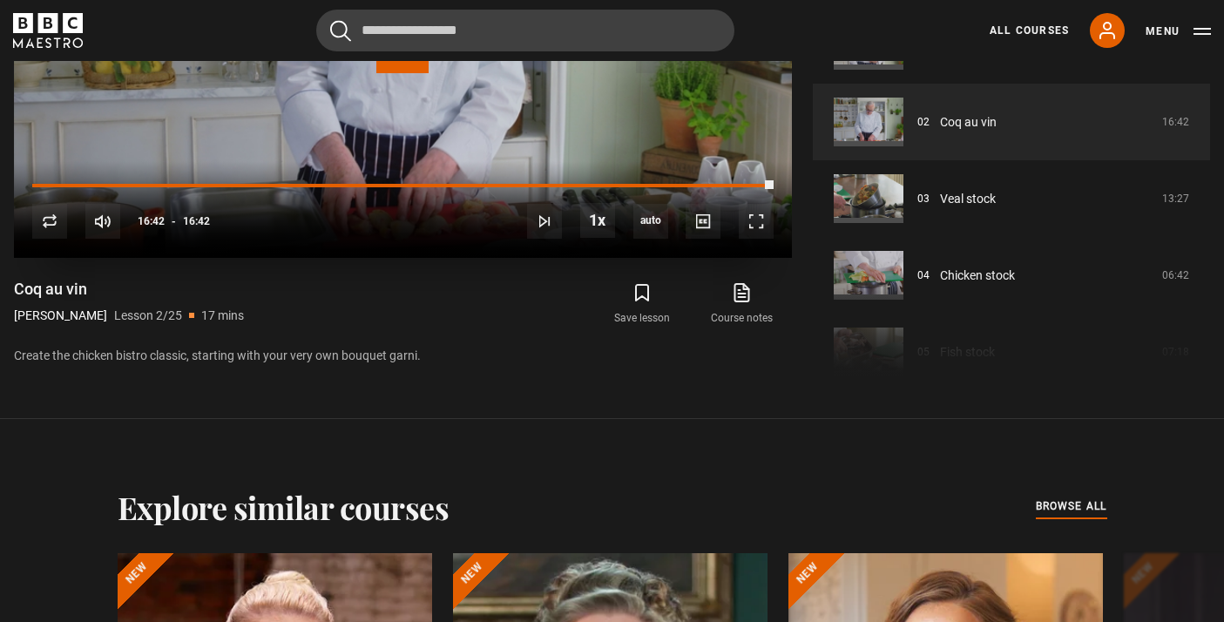
scroll to position [957, 0]
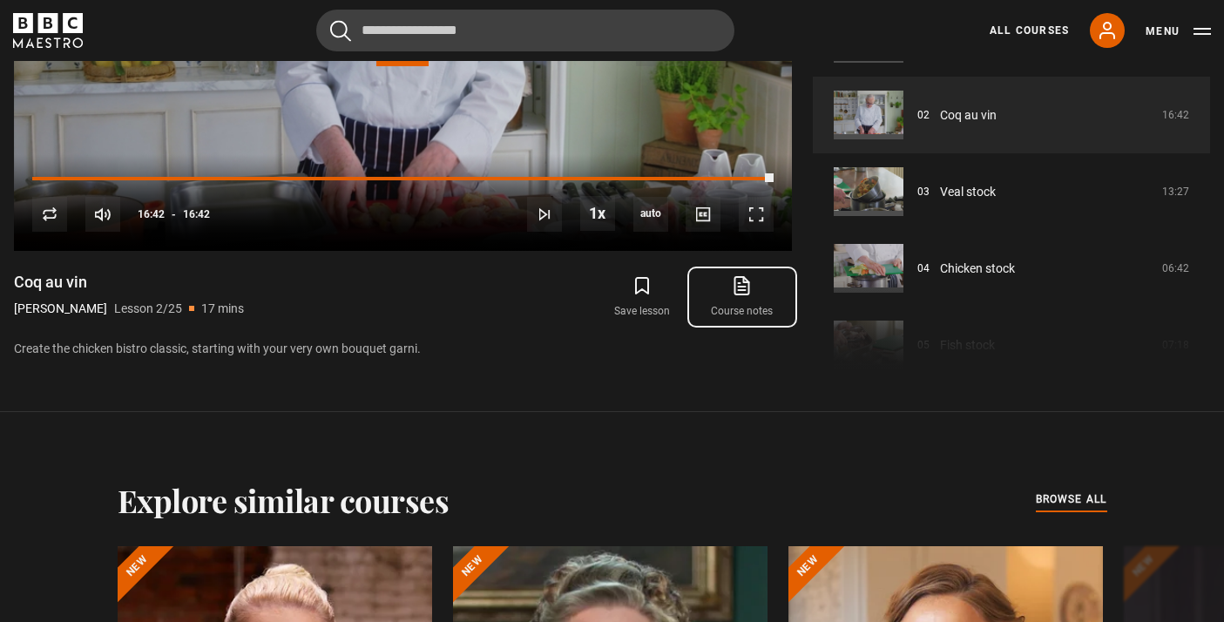
click at [734, 287] on icon at bounding box center [742, 285] width 22 height 21
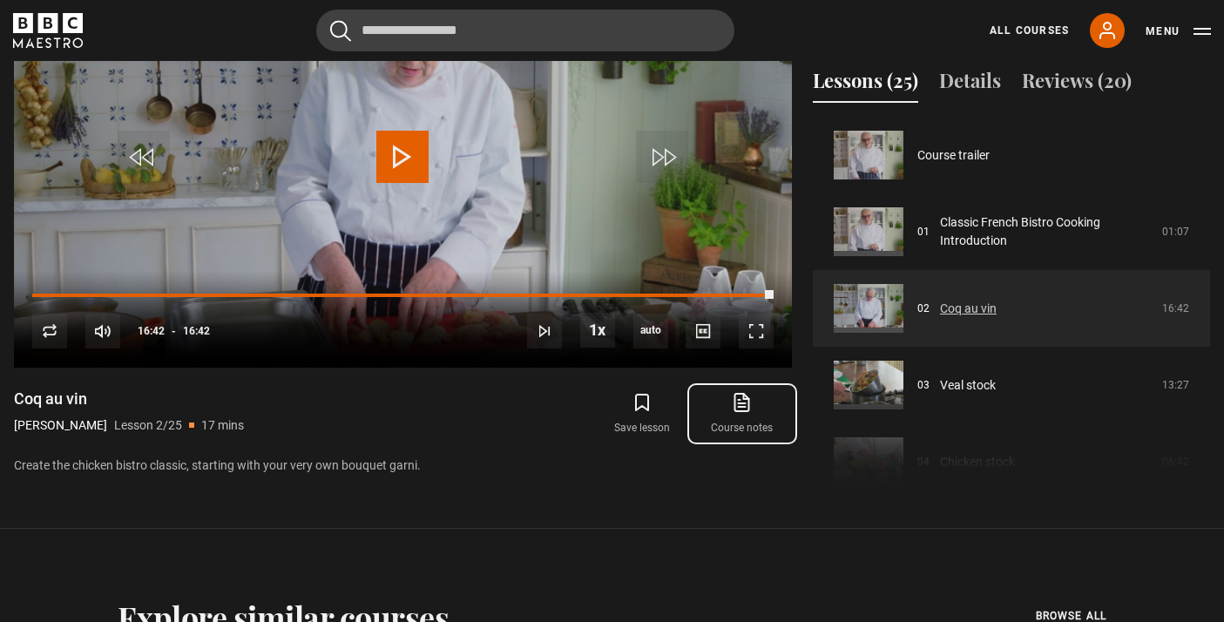
scroll to position [826, 0]
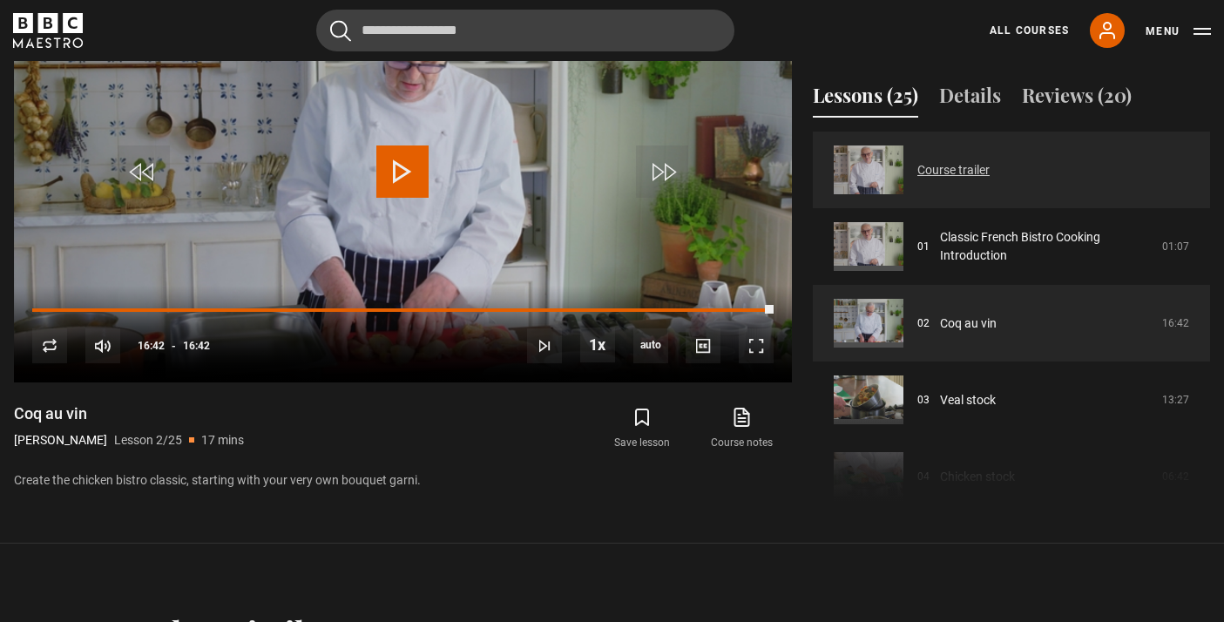
click at [941, 172] on link "Course trailer" at bounding box center [953, 170] width 72 height 18
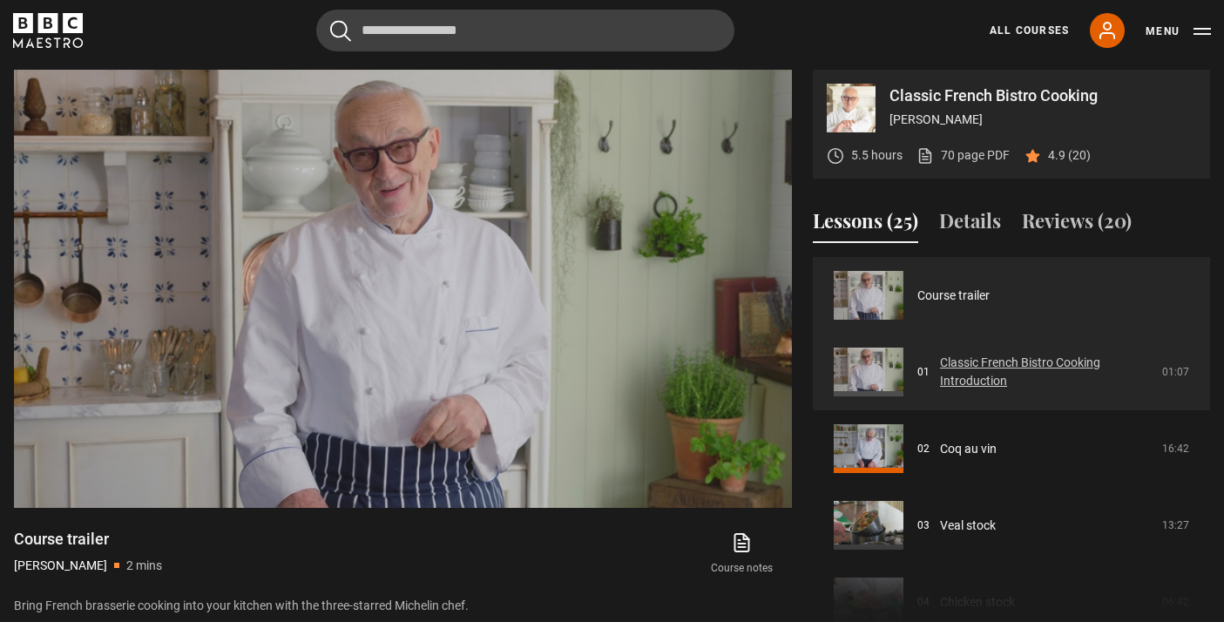
click at [978, 363] on link "Classic French Bistro Cooking Introduction" at bounding box center [1046, 372] width 212 height 37
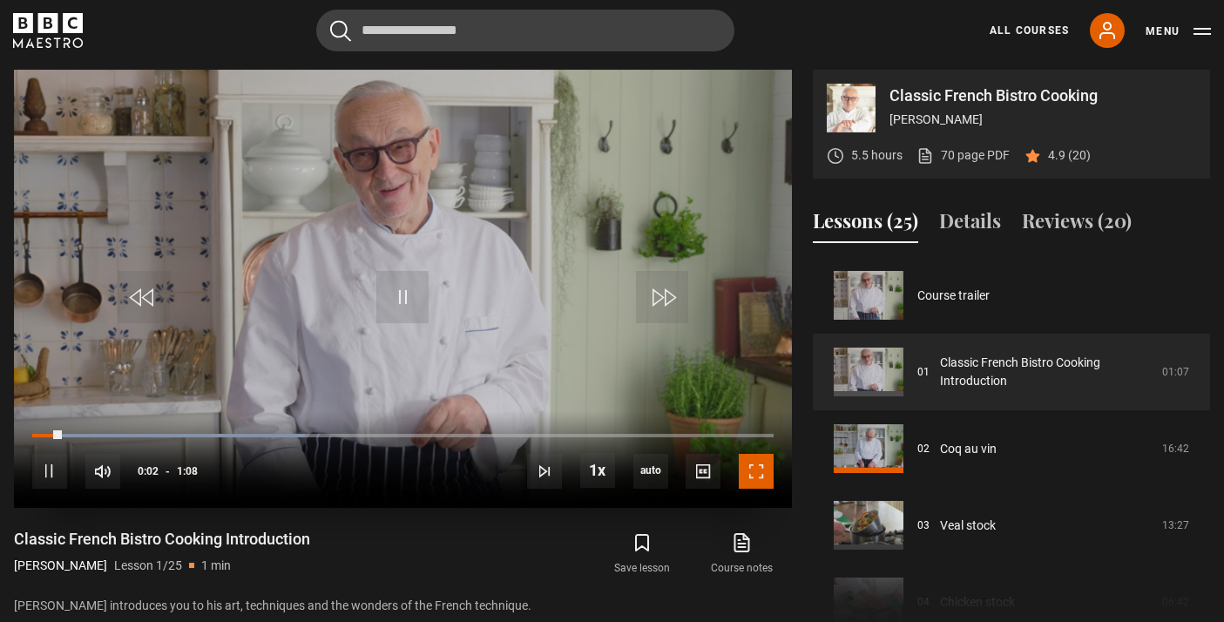
click at [750, 470] on span "Video Player" at bounding box center [756, 471] width 35 height 35
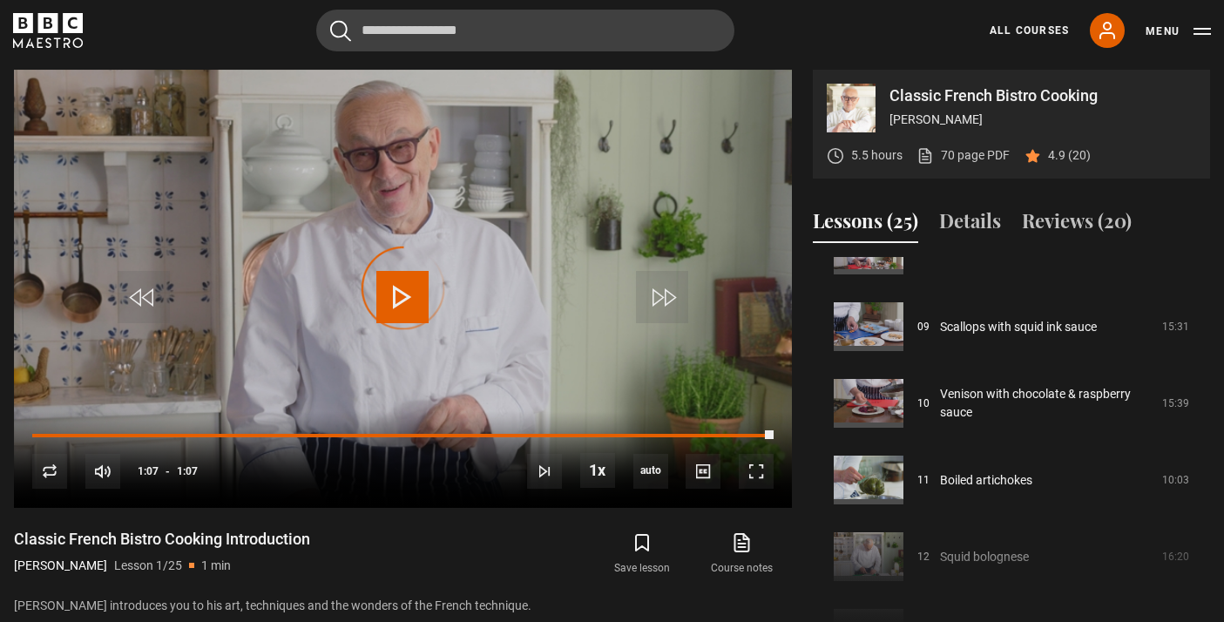
scroll to position [660, 0]
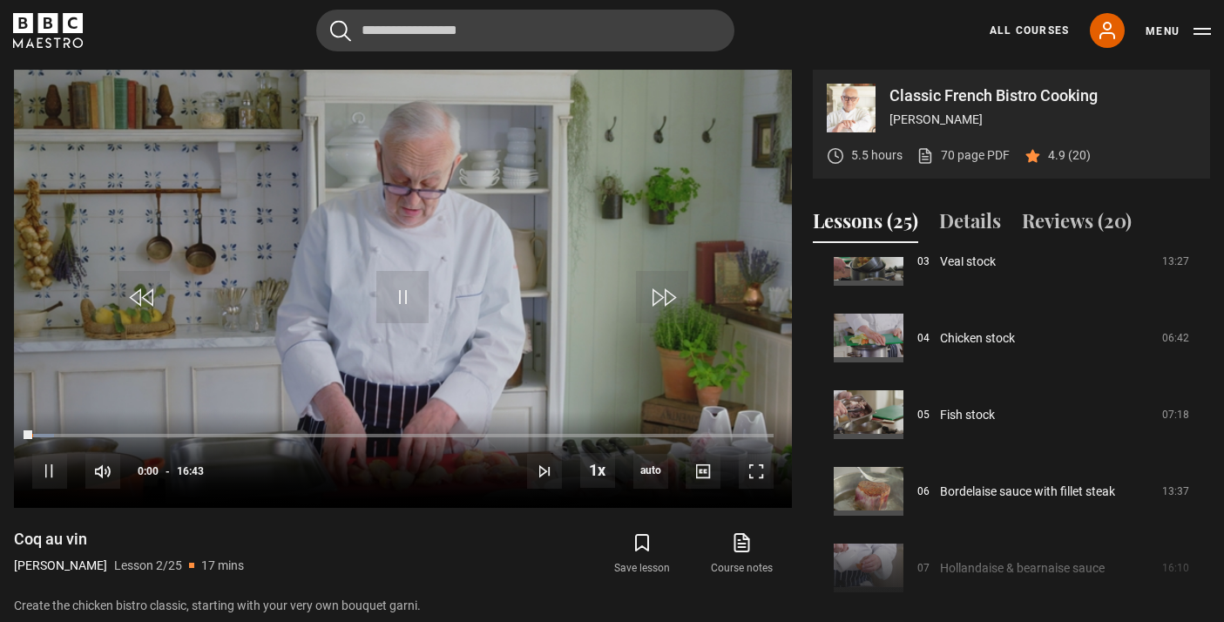
scroll to position [333, 0]
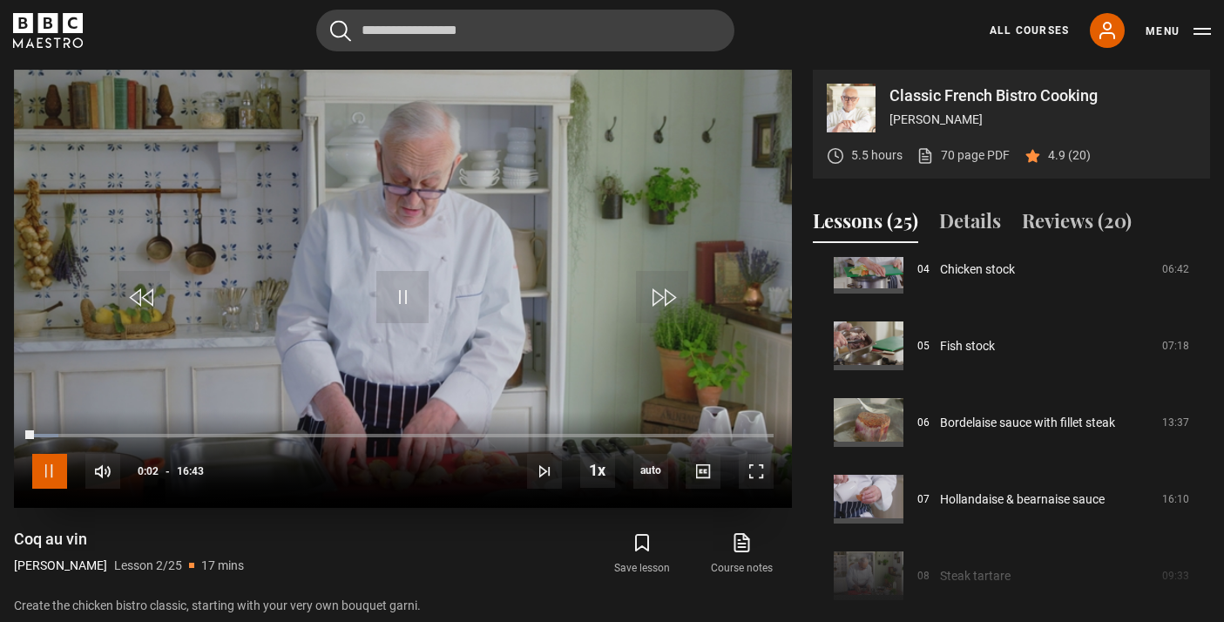
click at [64, 470] on span "Video Player" at bounding box center [49, 471] width 35 height 35
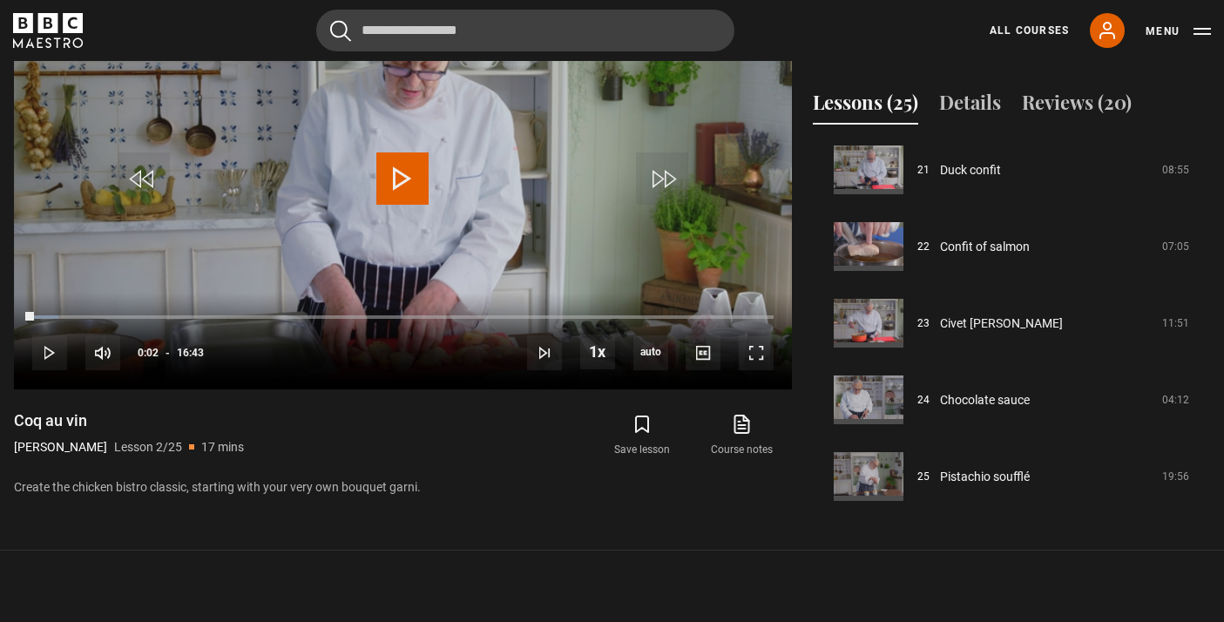
scroll to position [821, 0]
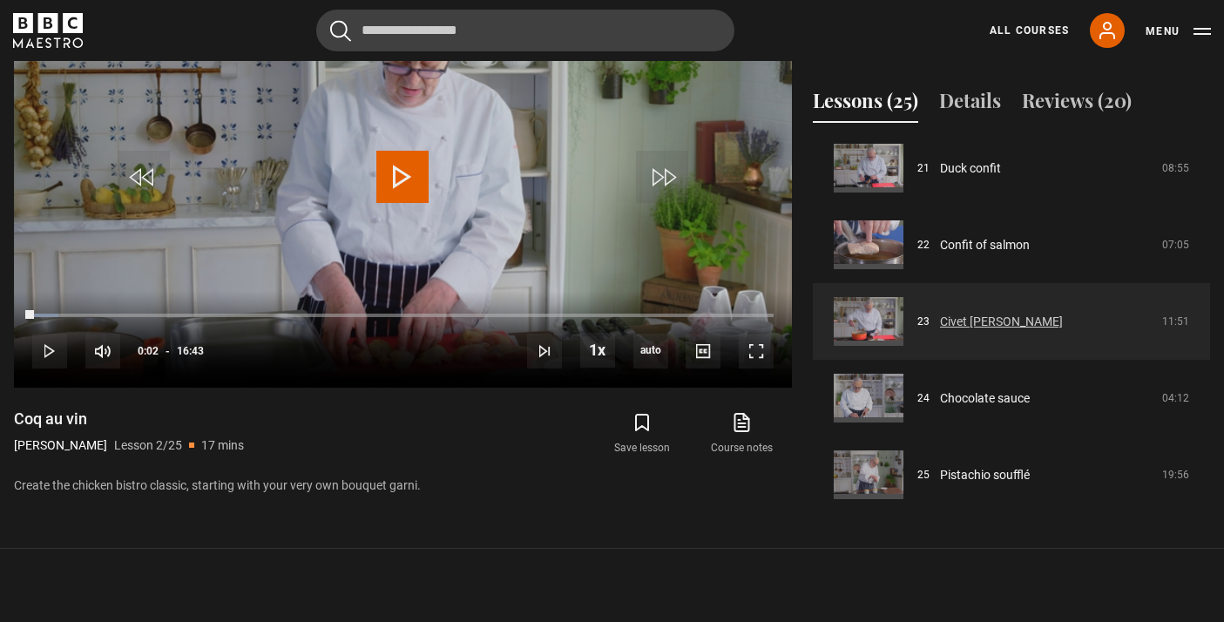
click at [949, 326] on link "Civet de lapin" at bounding box center [1001, 322] width 123 height 18
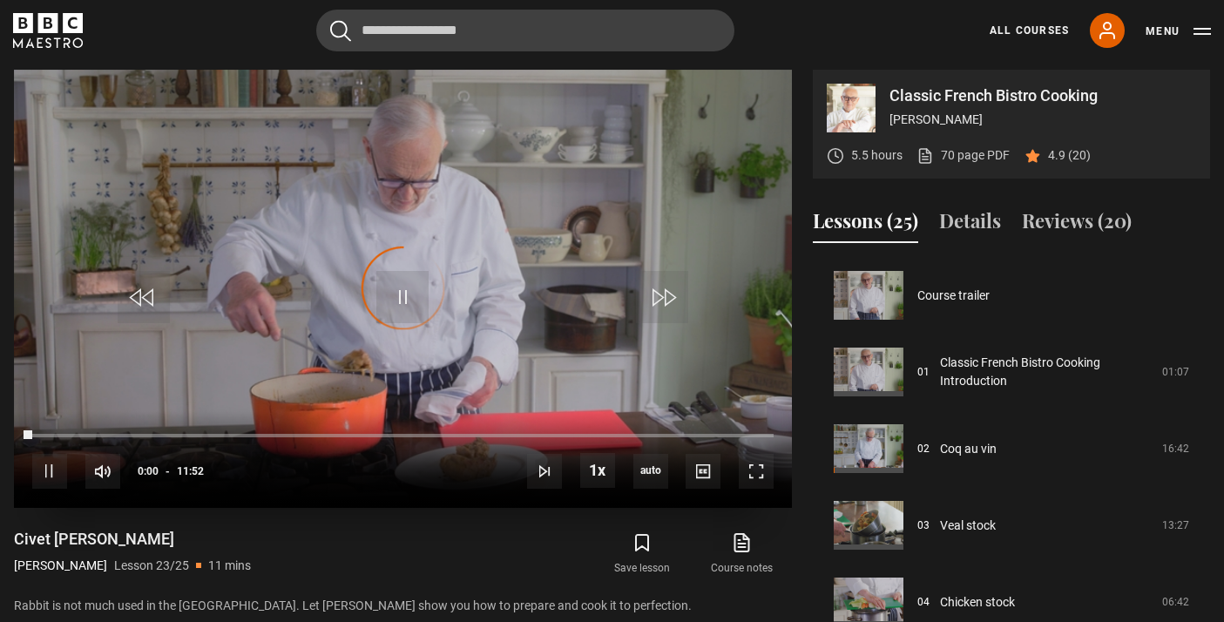
scroll to position [1617, 0]
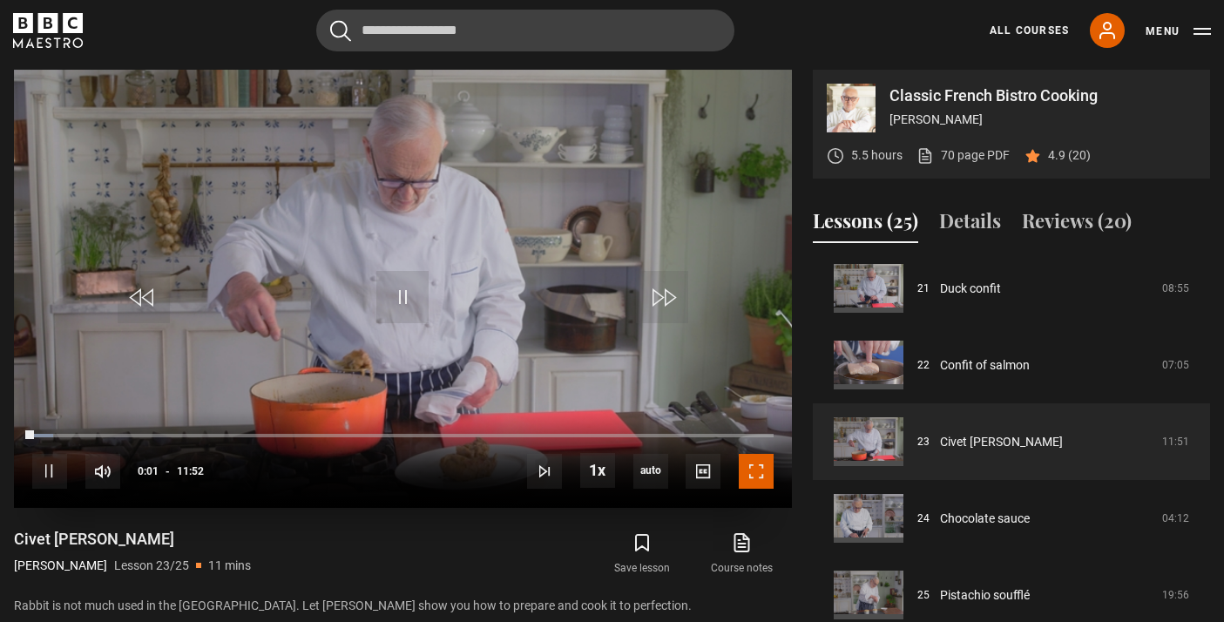
click at [768, 473] on span "Video Player" at bounding box center [756, 471] width 35 height 35
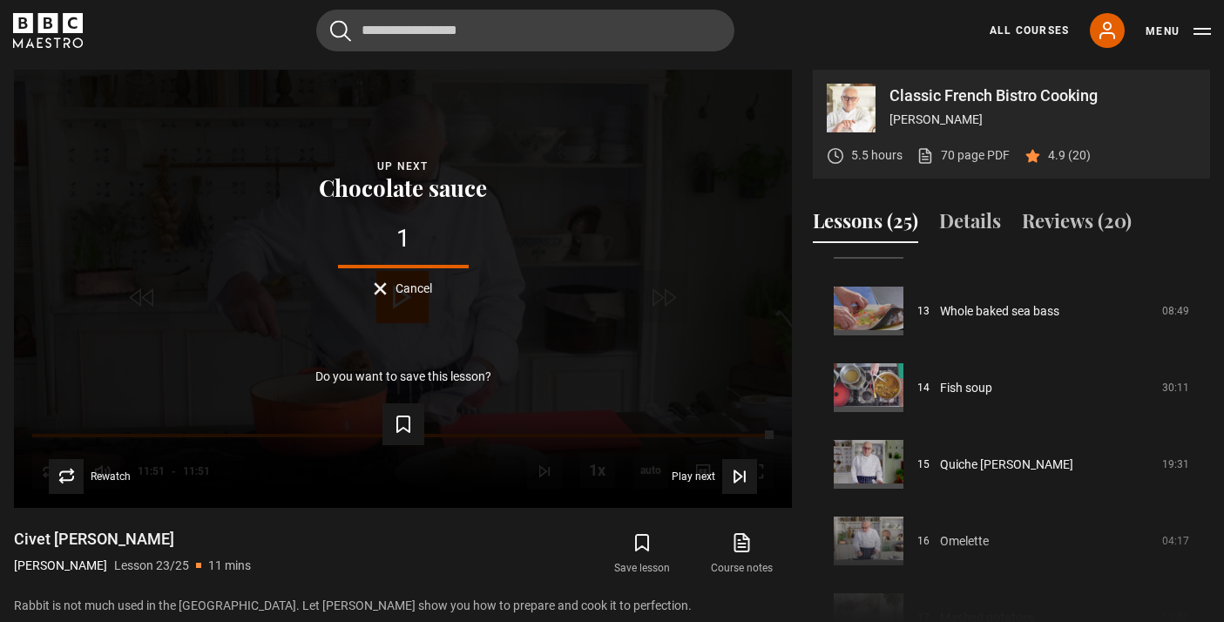
scroll to position [952, 0]
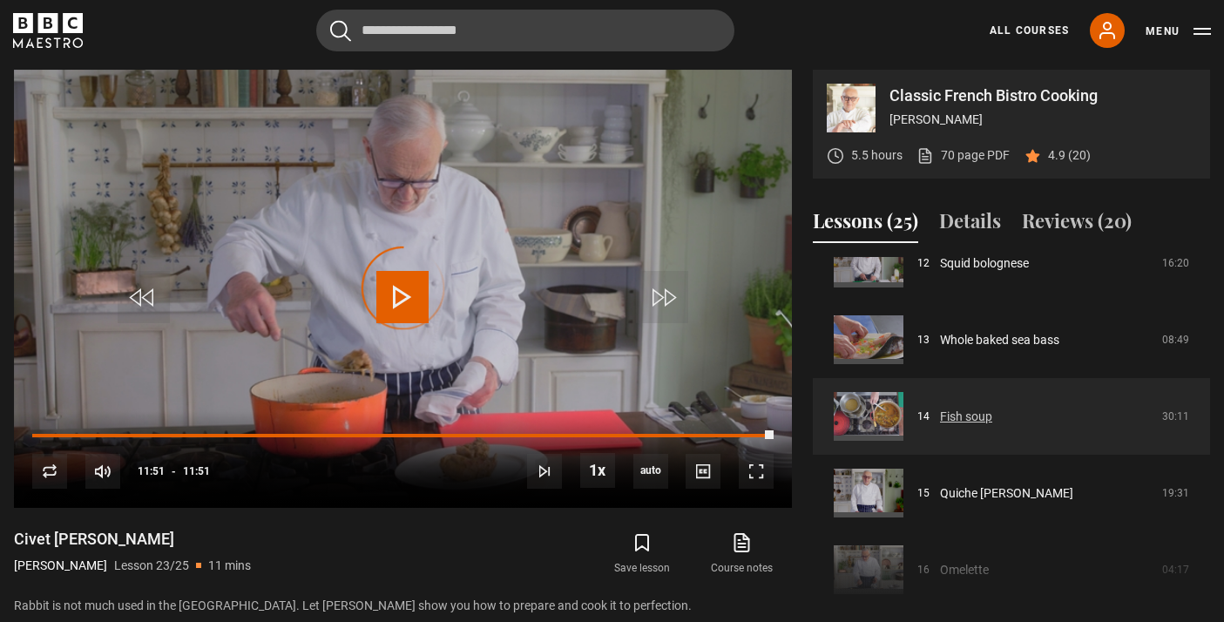
click at [961, 413] on link "Fish soup" at bounding box center [966, 417] width 52 height 18
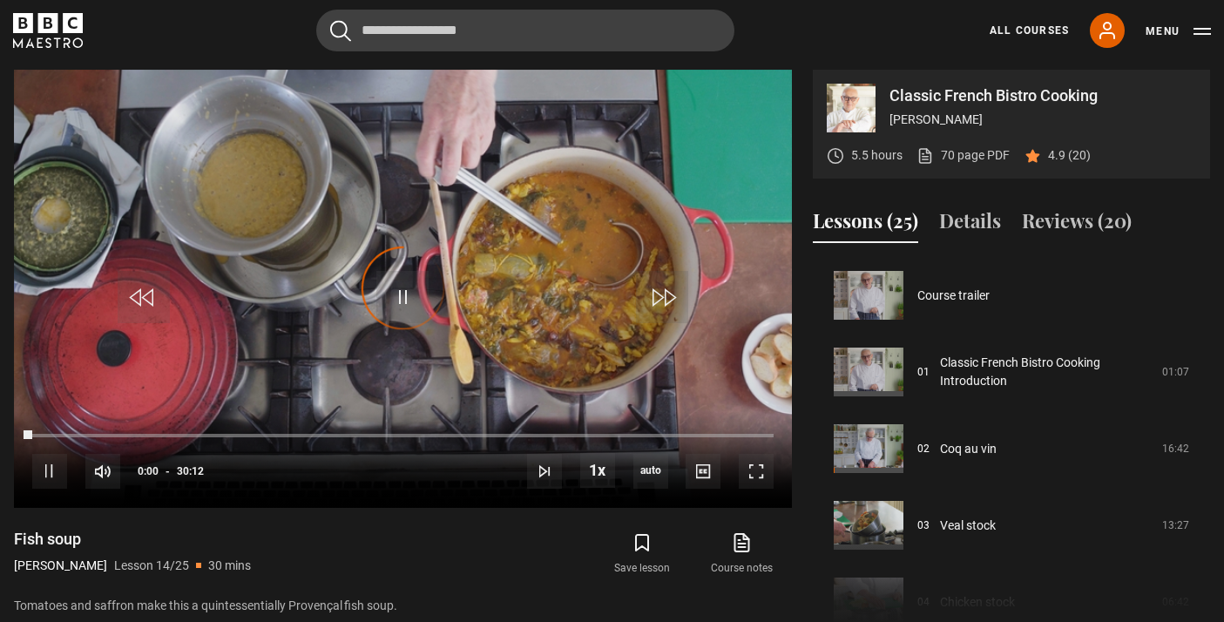
scroll to position [997, 0]
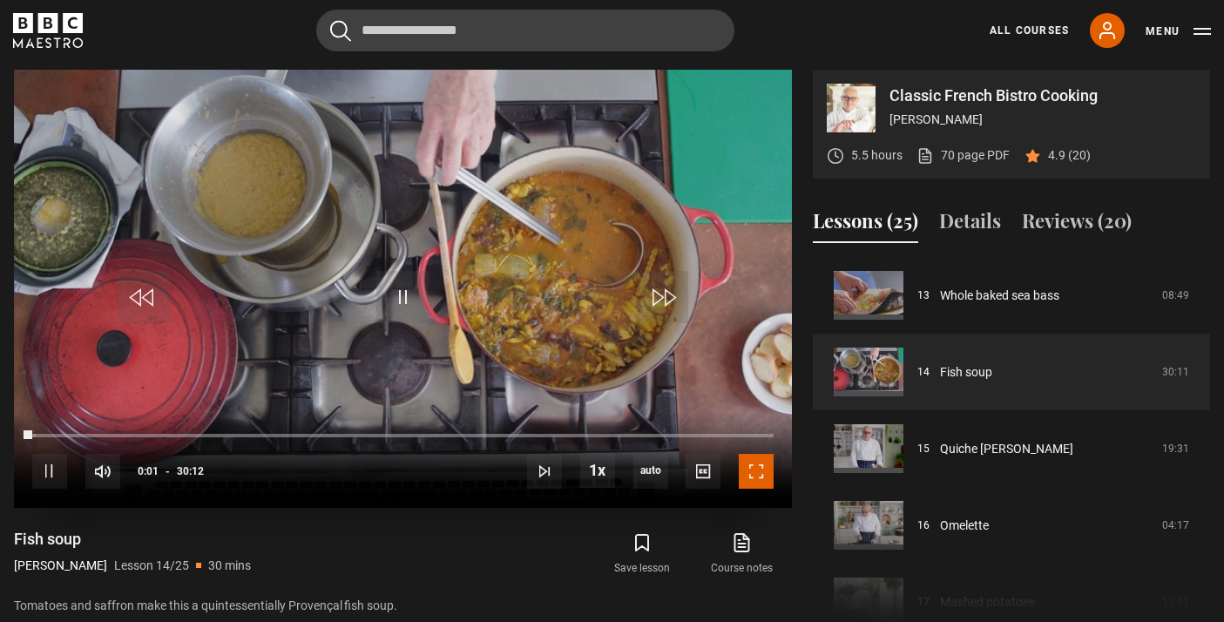
click at [766, 470] on span "Video Player" at bounding box center [756, 471] width 35 height 35
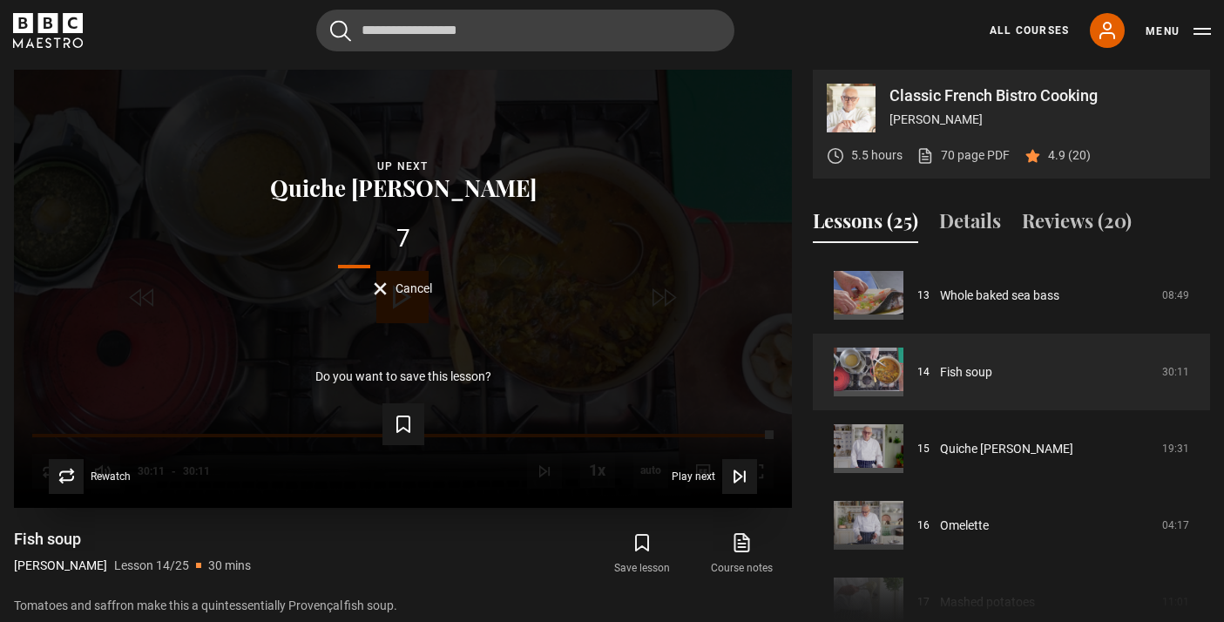
click at [396, 302] on div "Lesson Completed Up next Quiche lorraine 7 Cancel Do you want to save this less…" at bounding box center [403, 288] width 778 height 437
click at [397, 286] on span "Cancel" at bounding box center [414, 288] width 37 height 12
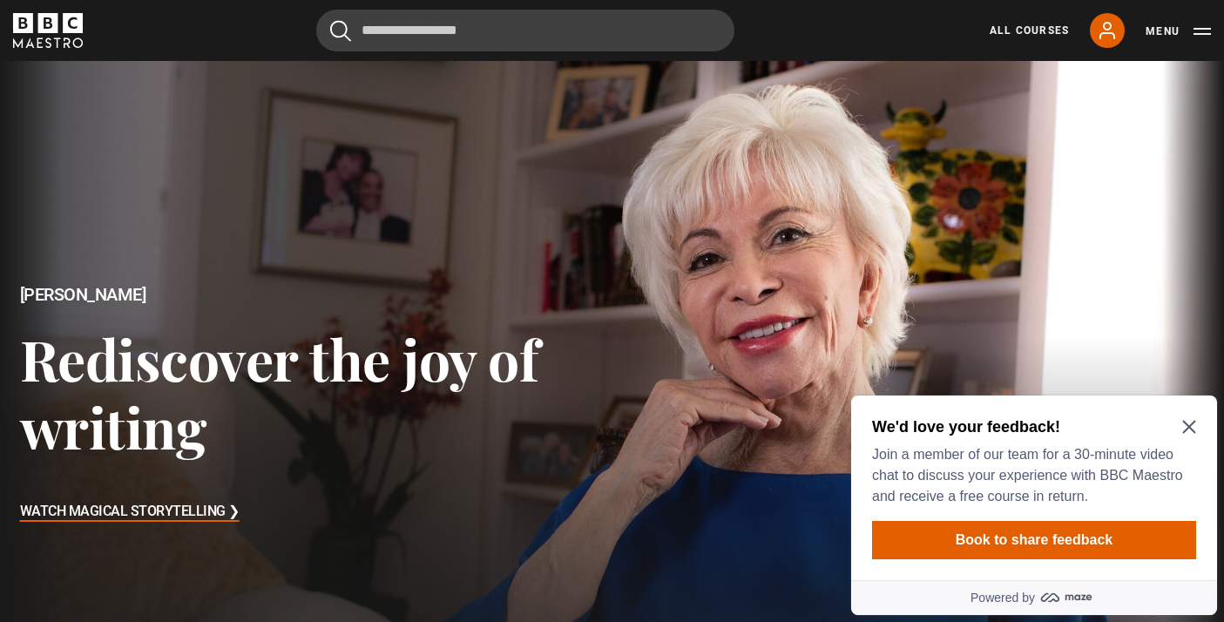
click at [1016, 39] on div "All Courses My Account Search Menu" at bounding box center [1090, 30] width 242 height 35
click at [1016, 24] on link "All Courses" at bounding box center [1029, 31] width 79 height 16
click at [1184, 430] on icon "Close Maze Prompt" at bounding box center [1189, 427] width 14 height 14
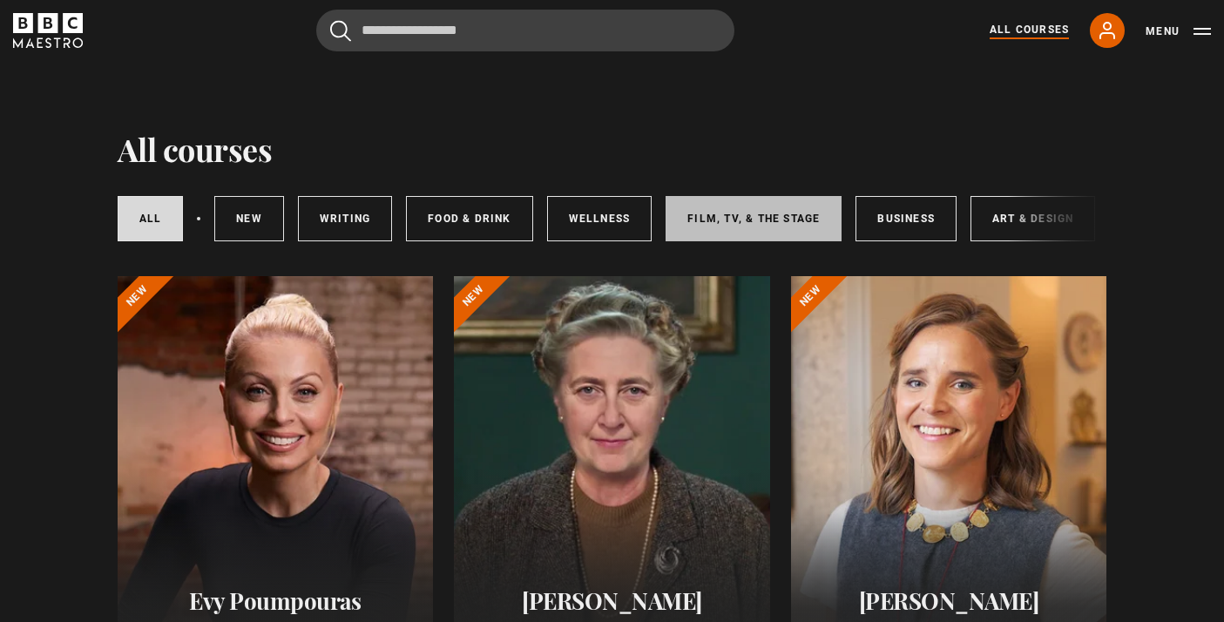
click at [719, 207] on link "Film, TV, & The Stage" at bounding box center [754, 218] width 176 height 45
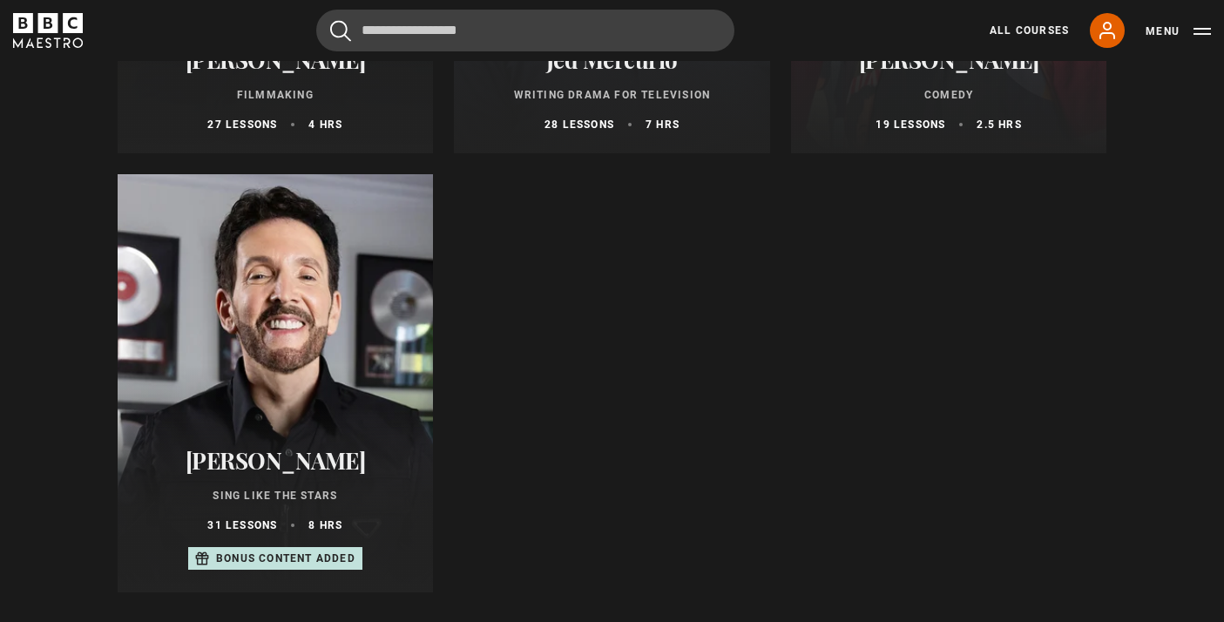
scroll to position [988, 0]
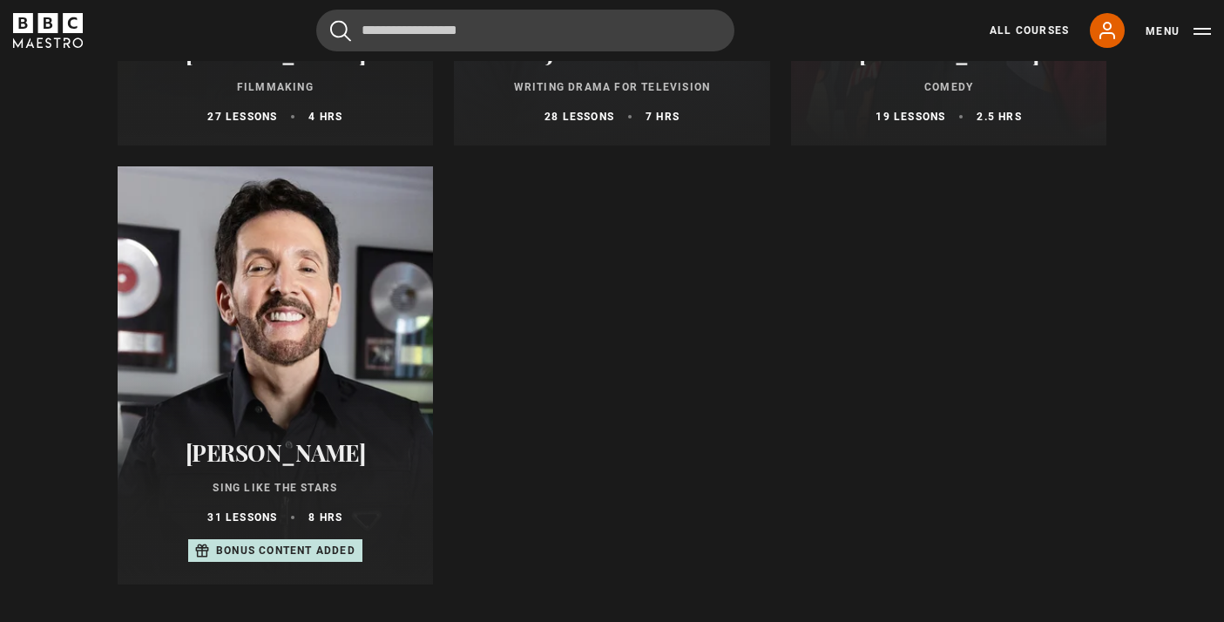
click at [192, 248] on div at bounding box center [276, 375] width 316 height 418
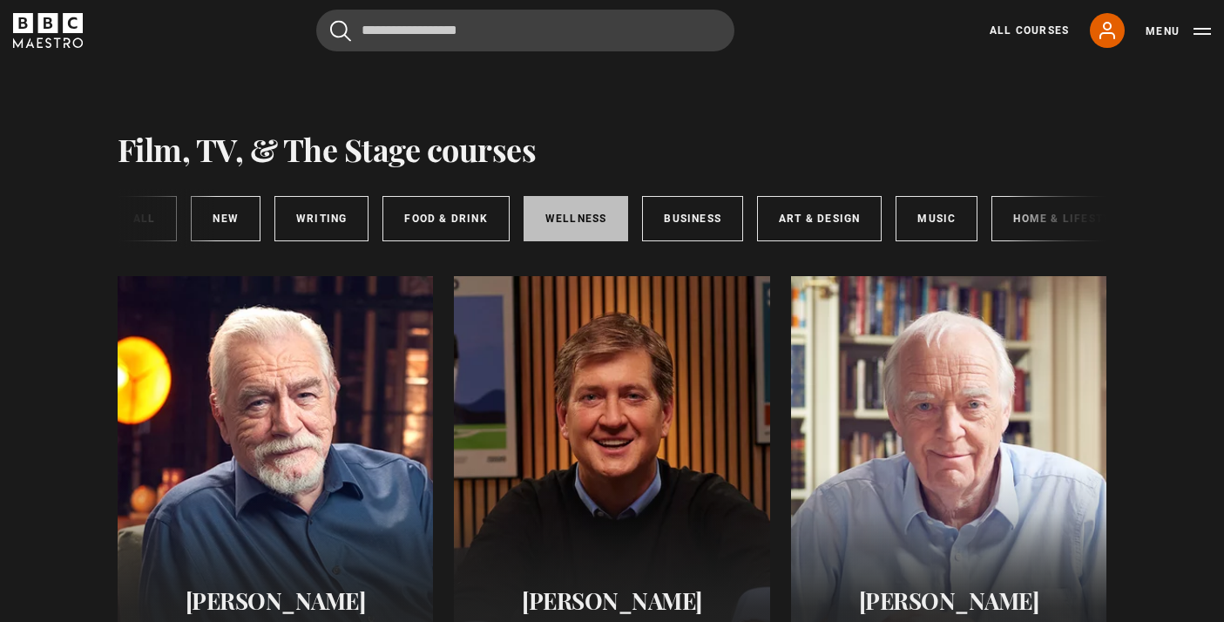
scroll to position [0, 260]
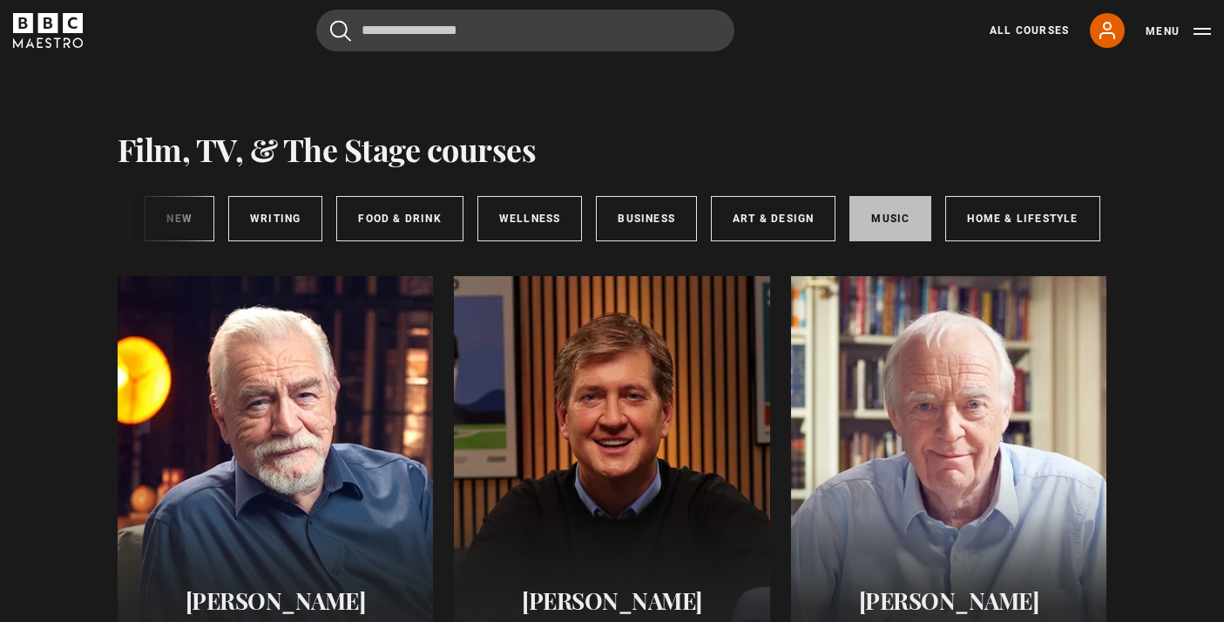
click at [863, 223] on link "Music" at bounding box center [890, 218] width 82 height 45
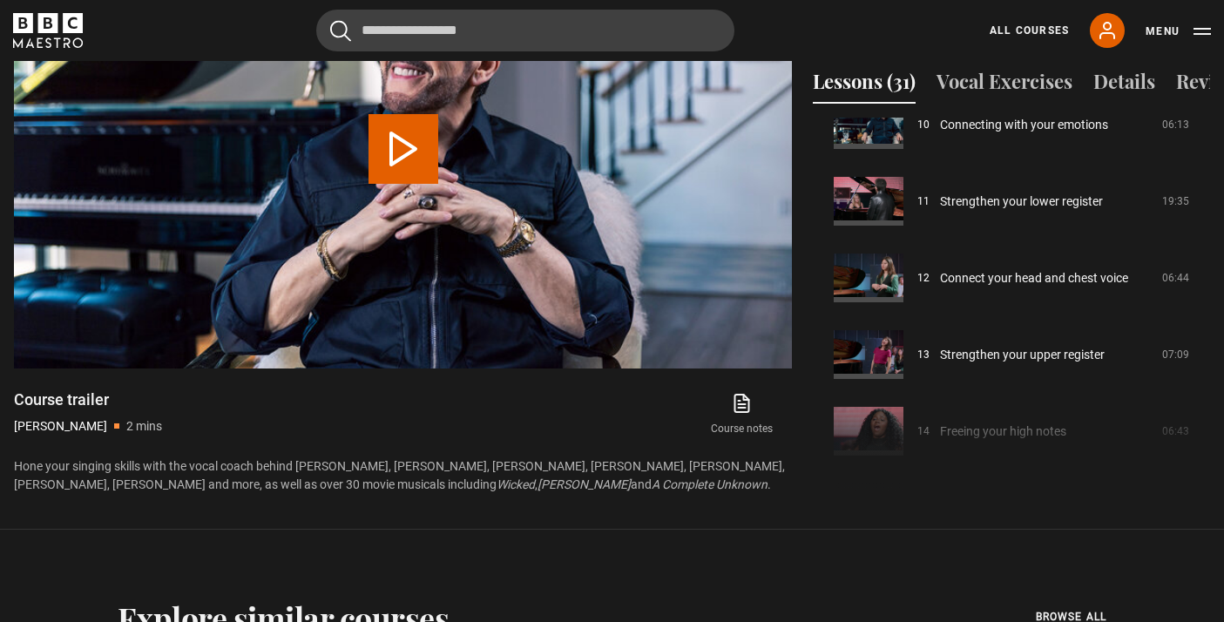
scroll to position [799, 0]
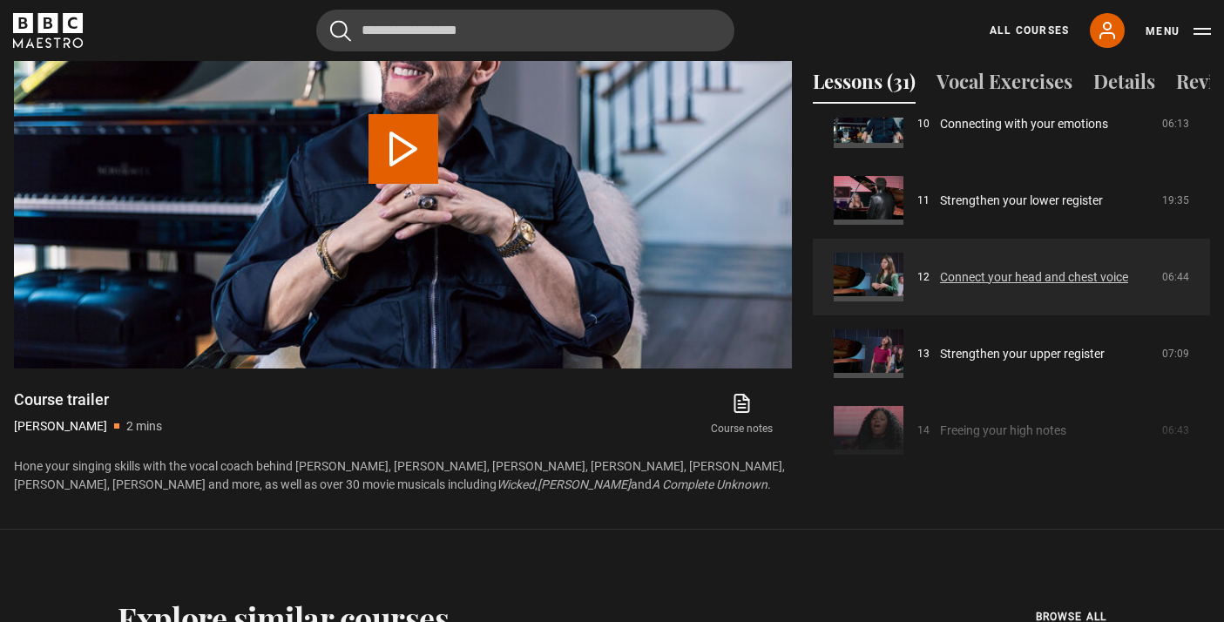
click at [1005, 268] on link "Connect your head and chest voice" at bounding box center [1034, 277] width 188 height 18
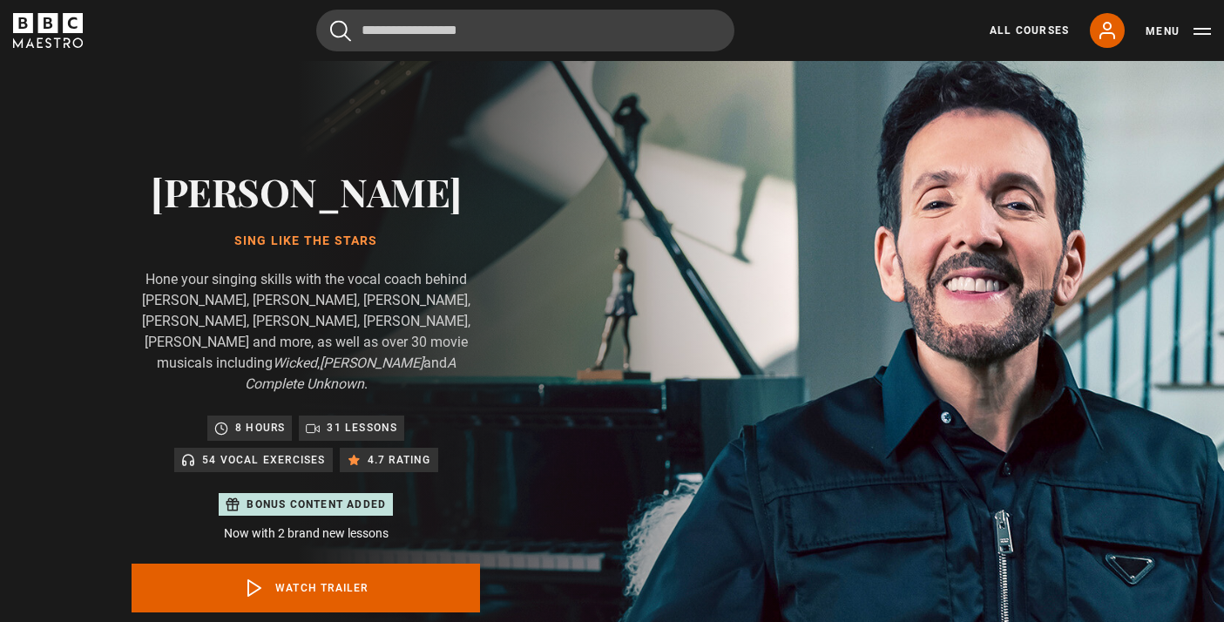
scroll to position [0, 0]
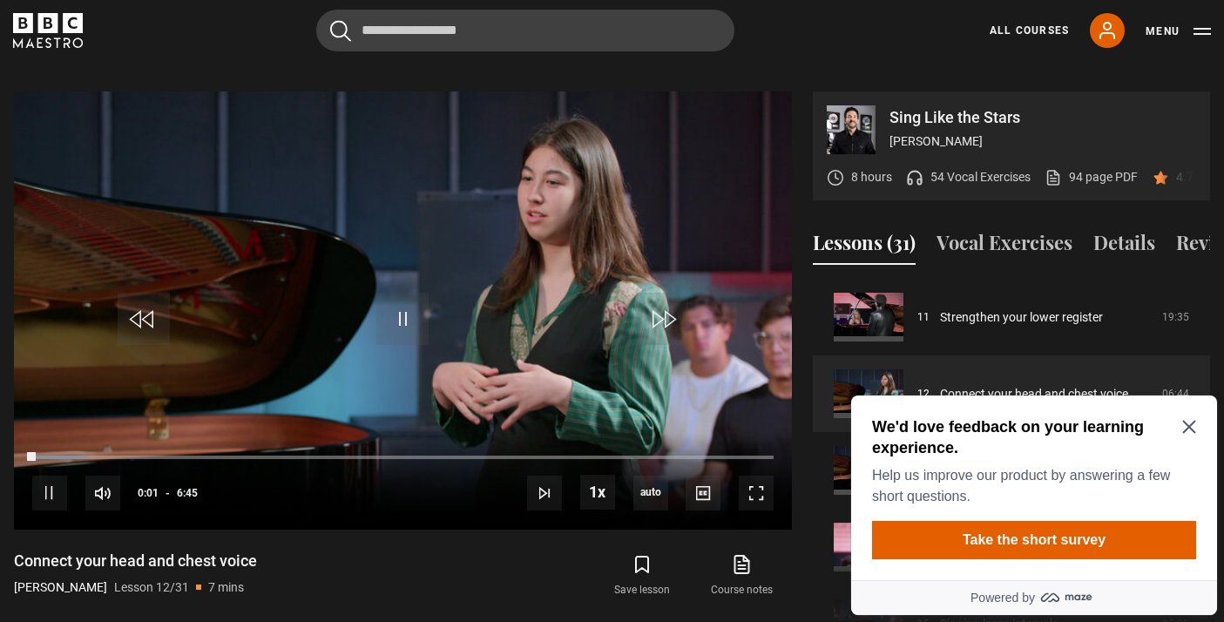
click at [1189, 429] on icon "Close Maze Prompt" at bounding box center [1188, 427] width 13 height 13
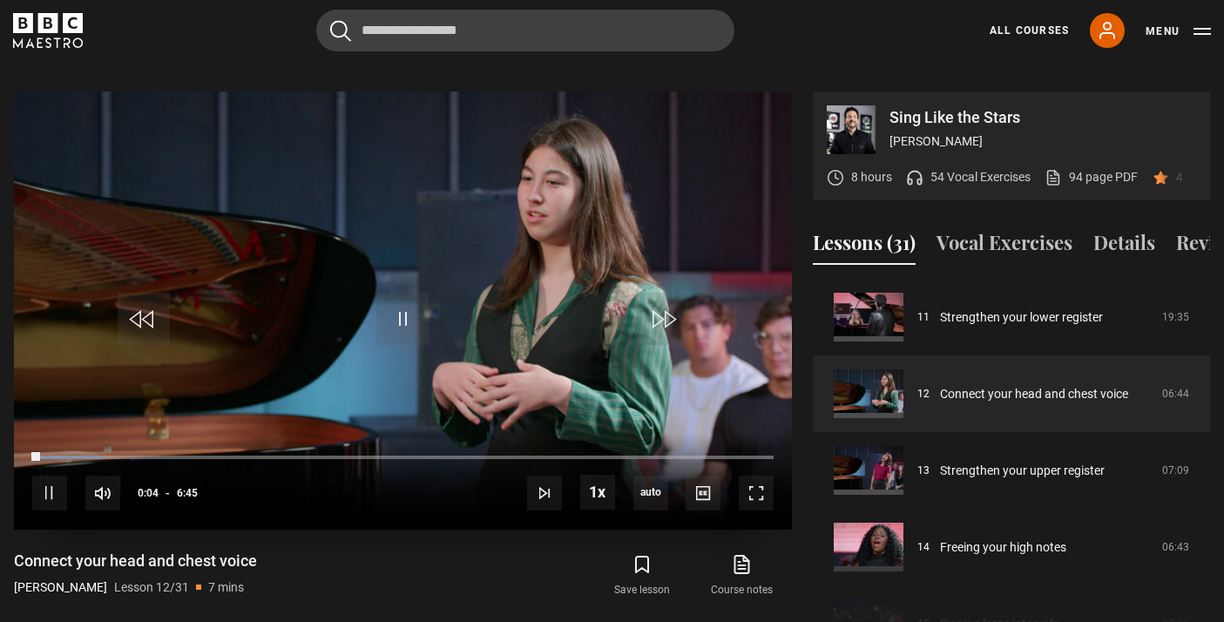
click at [63, 433] on div "10s Skip Back 10 seconds Pause 10s Skip Forward 10 seconds Loaded : 9.88% 0:04 …" at bounding box center [403, 481] width 778 height 97
click at [63, 433] on div "10s Skip Back 10 seconds Pause 10s Skip Forward 10 seconds Loaded : 9.88% 0:05 …" at bounding box center [403, 481] width 778 height 97
drag, startPoint x: 47, startPoint y: 436, endPoint x: 102, endPoint y: 430, distance: 55.1
click at [102, 433] on div "10s Skip Back 10 seconds Play 10s Skip Forward 10 seconds Loaded : 14.81% 0:29 …" at bounding box center [403, 481] width 778 height 97
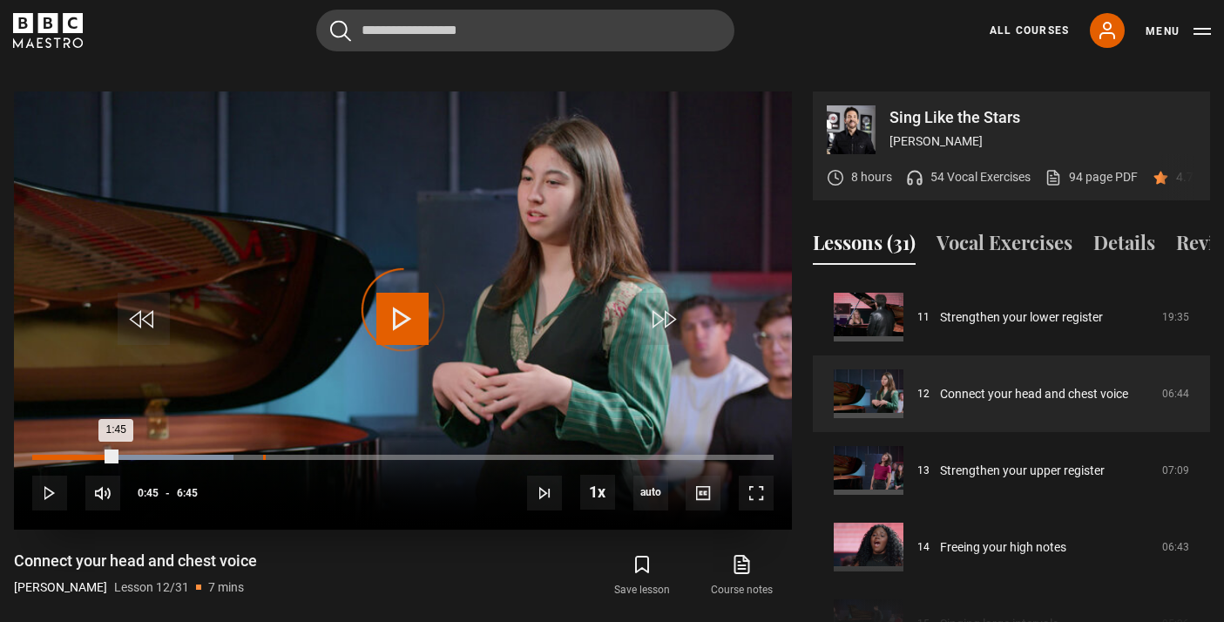
drag, startPoint x: 114, startPoint y: 432, endPoint x: 263, endPoint y: 432, distance: 149.0
click at [263, 455] on div "Loaded : 27.16% 2:06 1:45" at bounding box center [402, 457] width 741 height 5
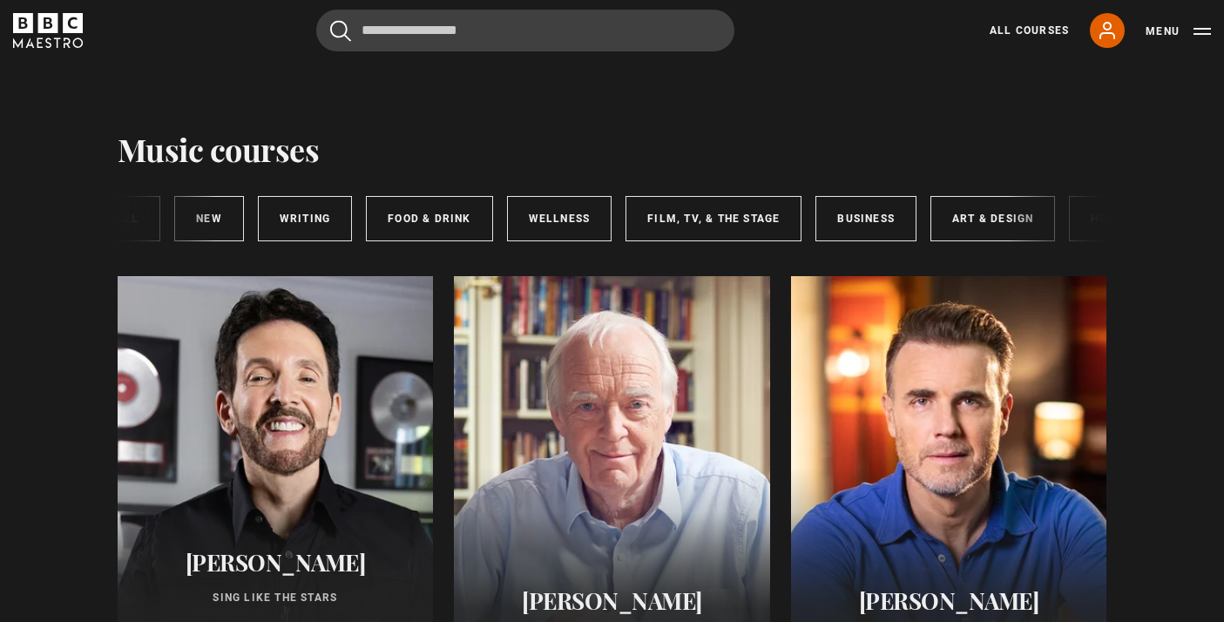
scroll to position [0, 125]
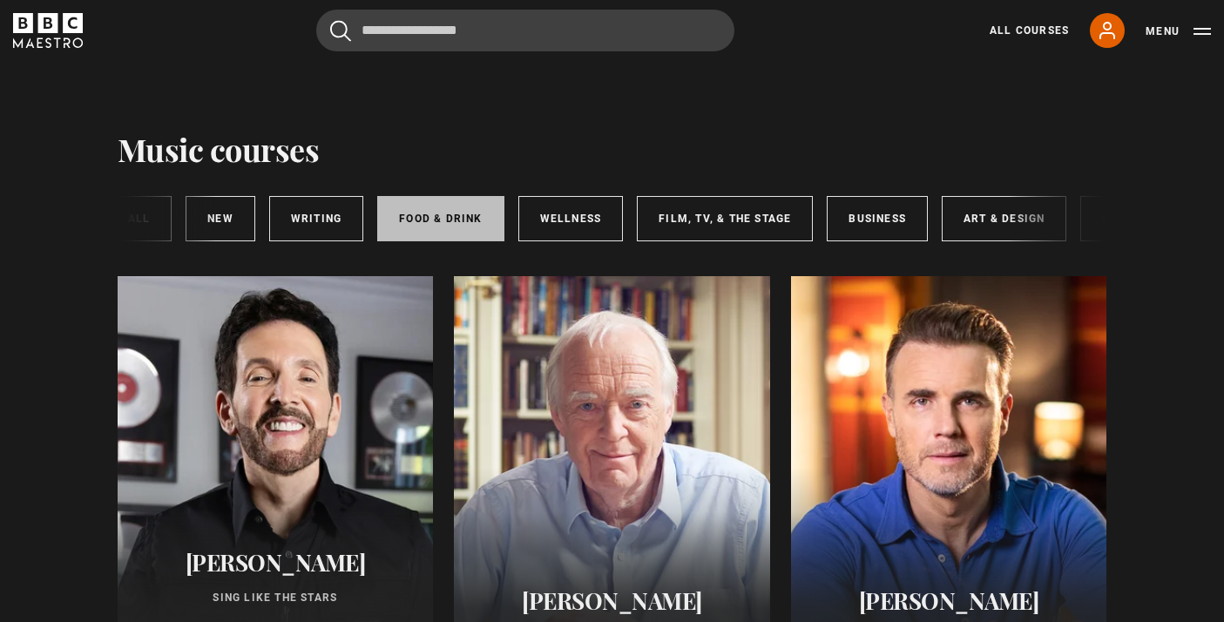
click at [395, 217] on link "Food & Drink" at bounding box center [440, 218] width 126 height 45
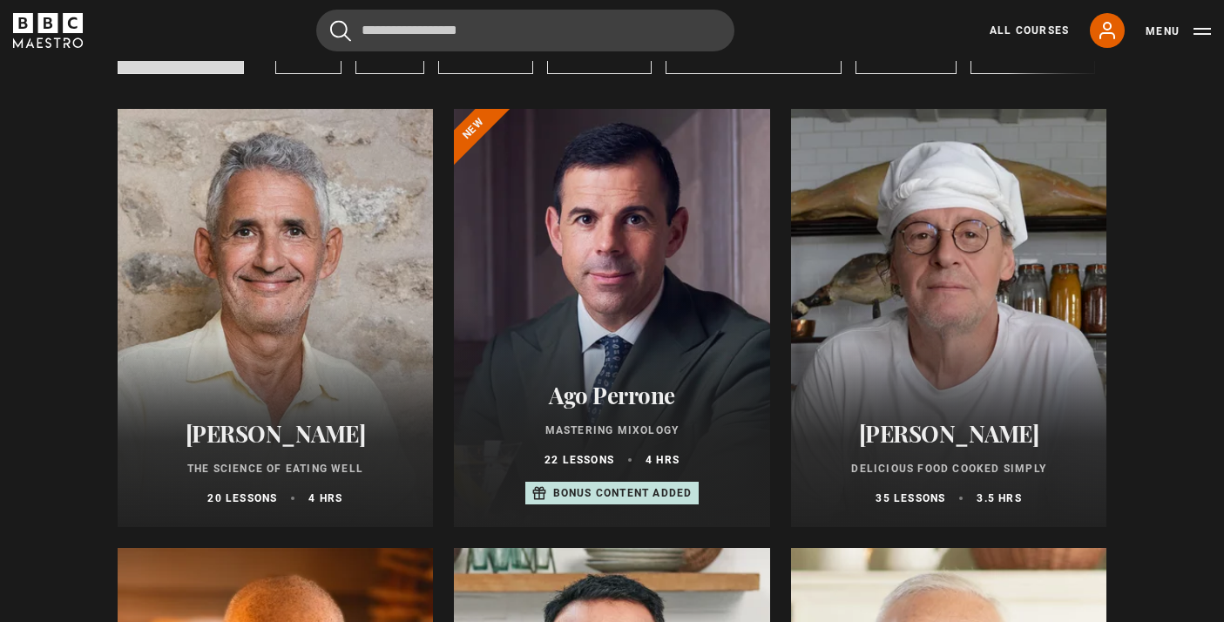
scroll to position [179, 0]
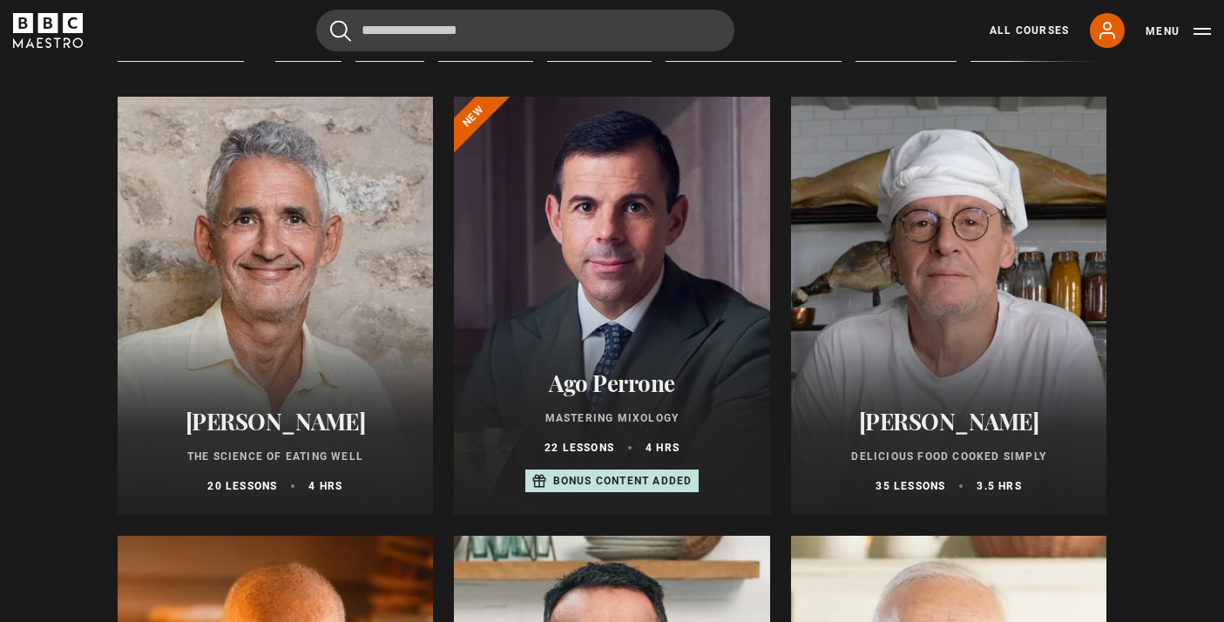
click at [937, 277] on div at bounding box center [949, 306] width 316 height 418
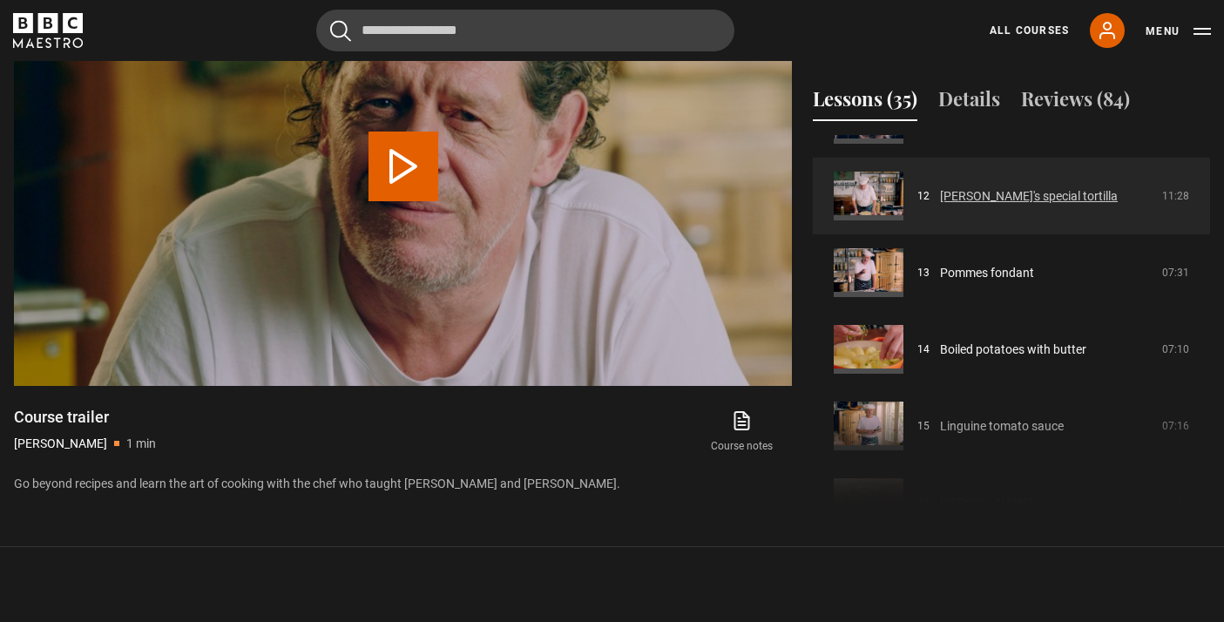
scroll to position [916, 0]
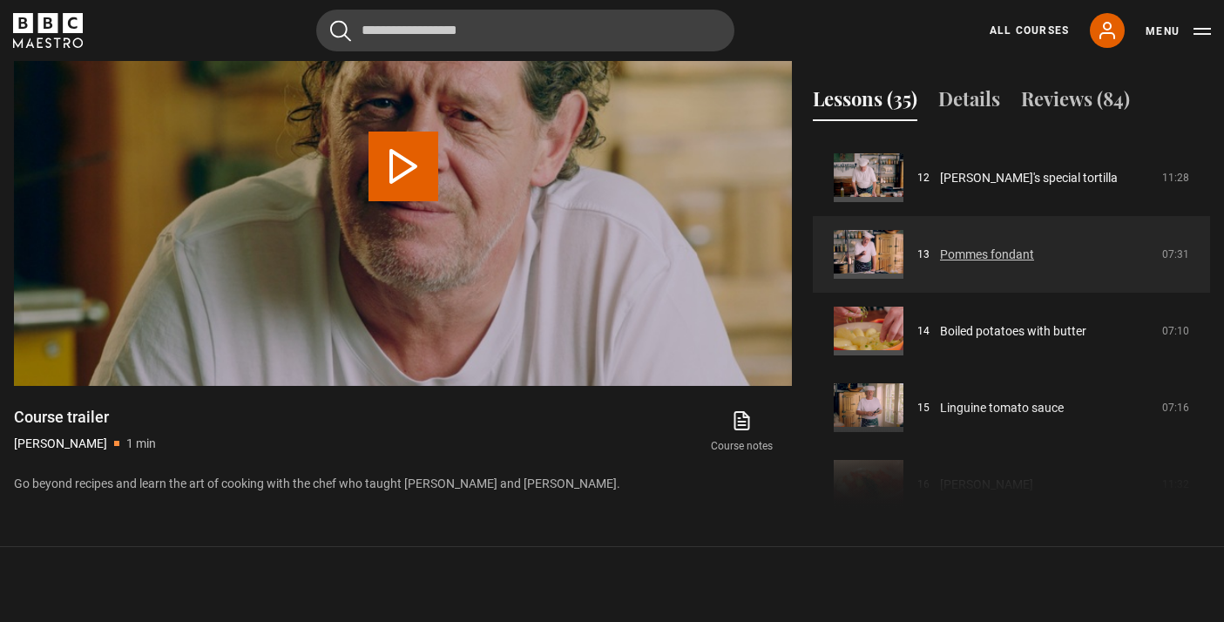
click at [1004, 264] on link "Pommes fondant" at bounding box center [987, 255] width 94 height 18
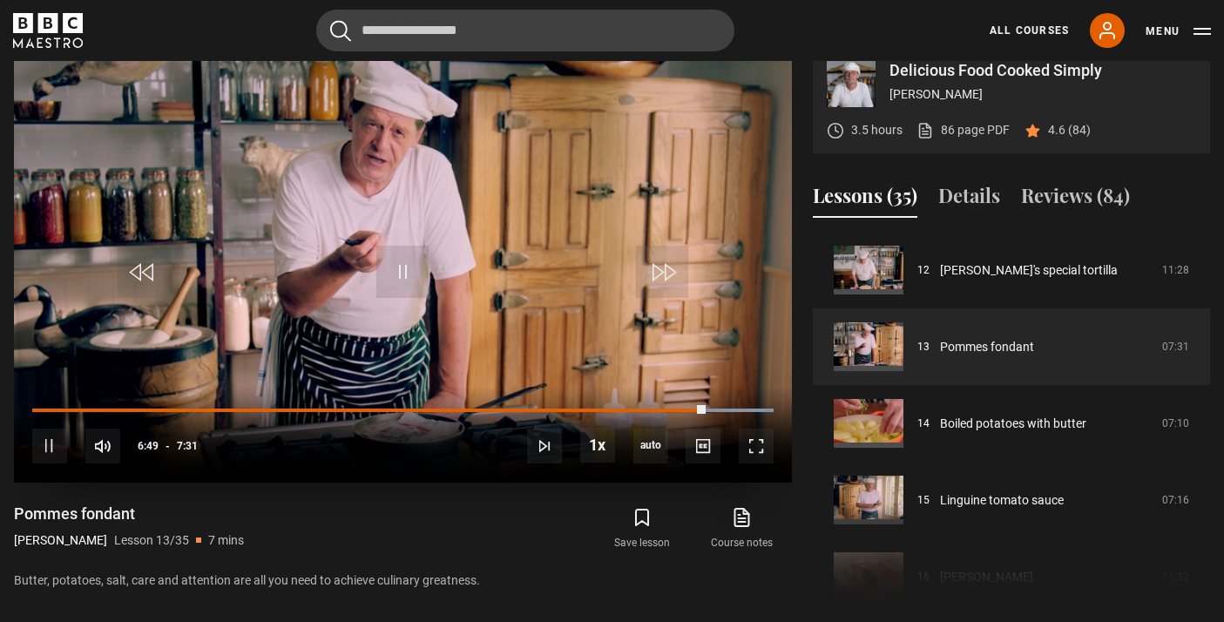
scroll to position [731, 0]
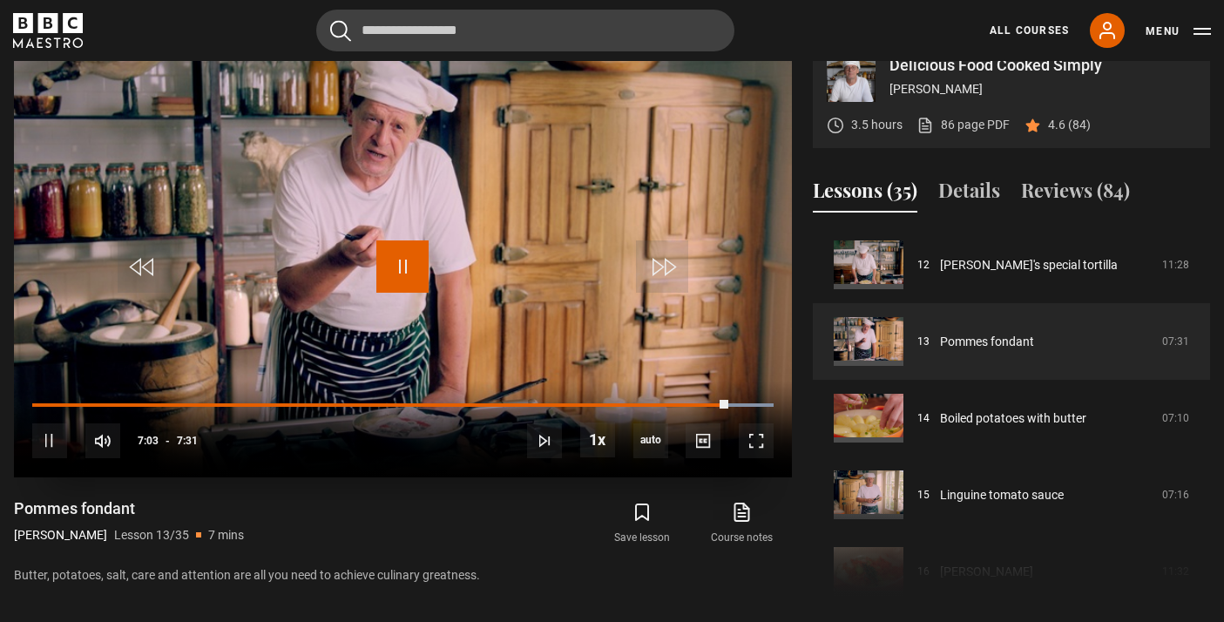
click at [389, 283] on span "Video Player" at bounding box center [402, 266] width 52 height 52
